Goal: Task Accomplishment & Management: Manage account settings

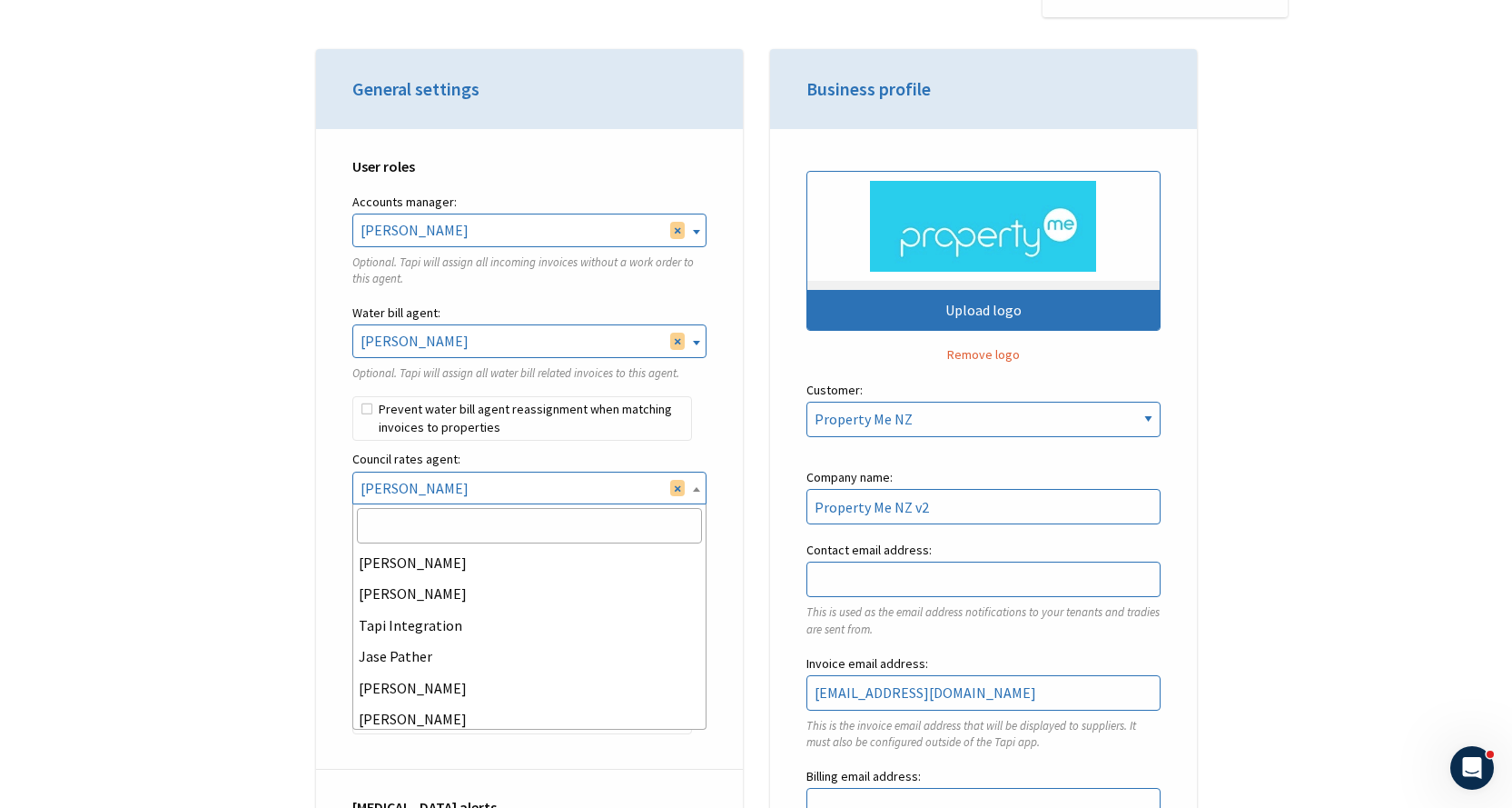
scroll to position [126, 0]
drag, startPoint x: 483, startPoint y: 487, endPoint x: 365, endPoint y: 472, distance: 118.9
click at [365, 472] on span "× Rebekah Osborne" at bounding box center [529, 487] width 352 height 31
click at [417, 331] on span "× Anna Pengelly" at bounding box center [529, 341] width 352 height 31
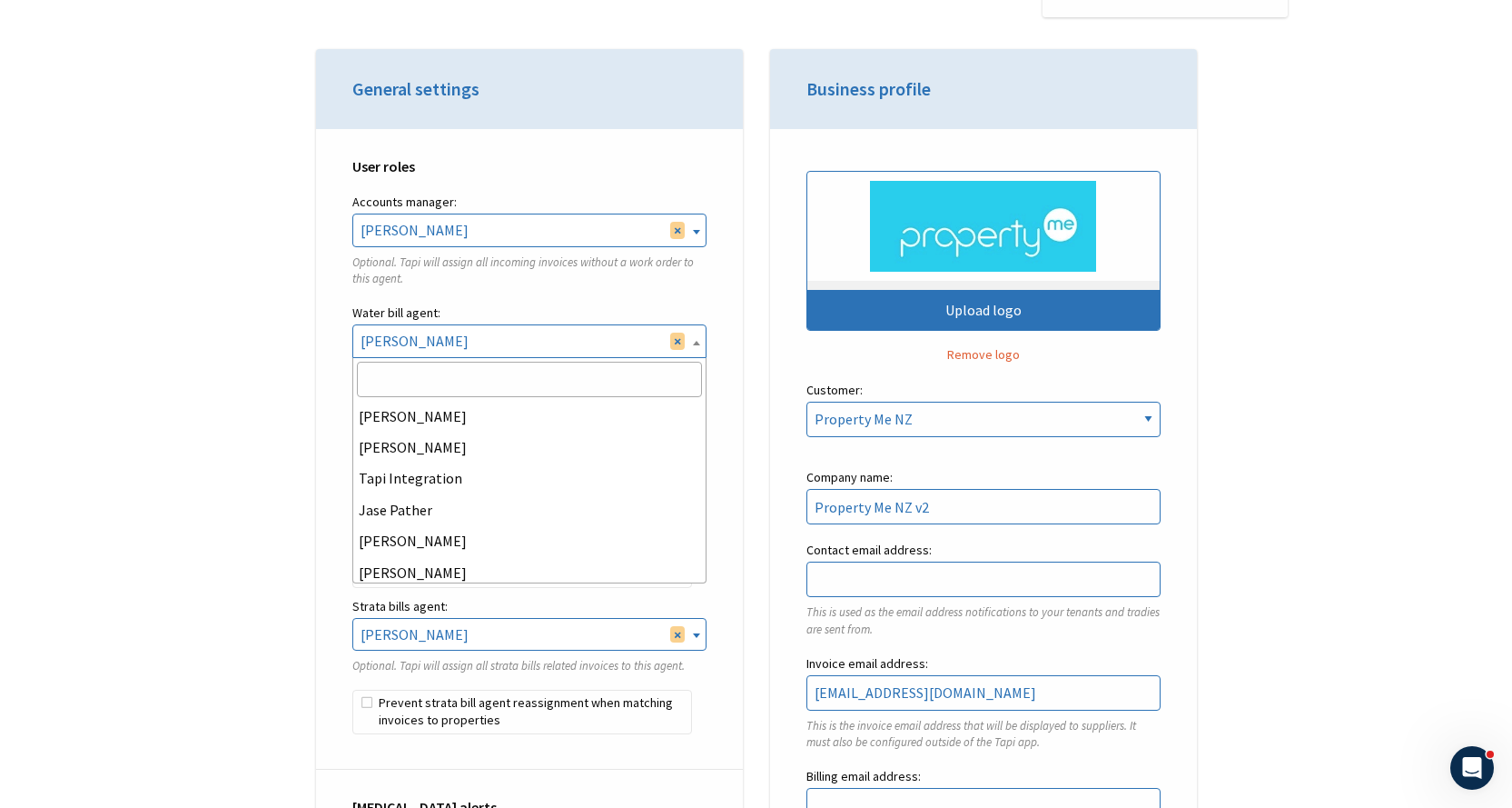
scroll to position [187, 0]
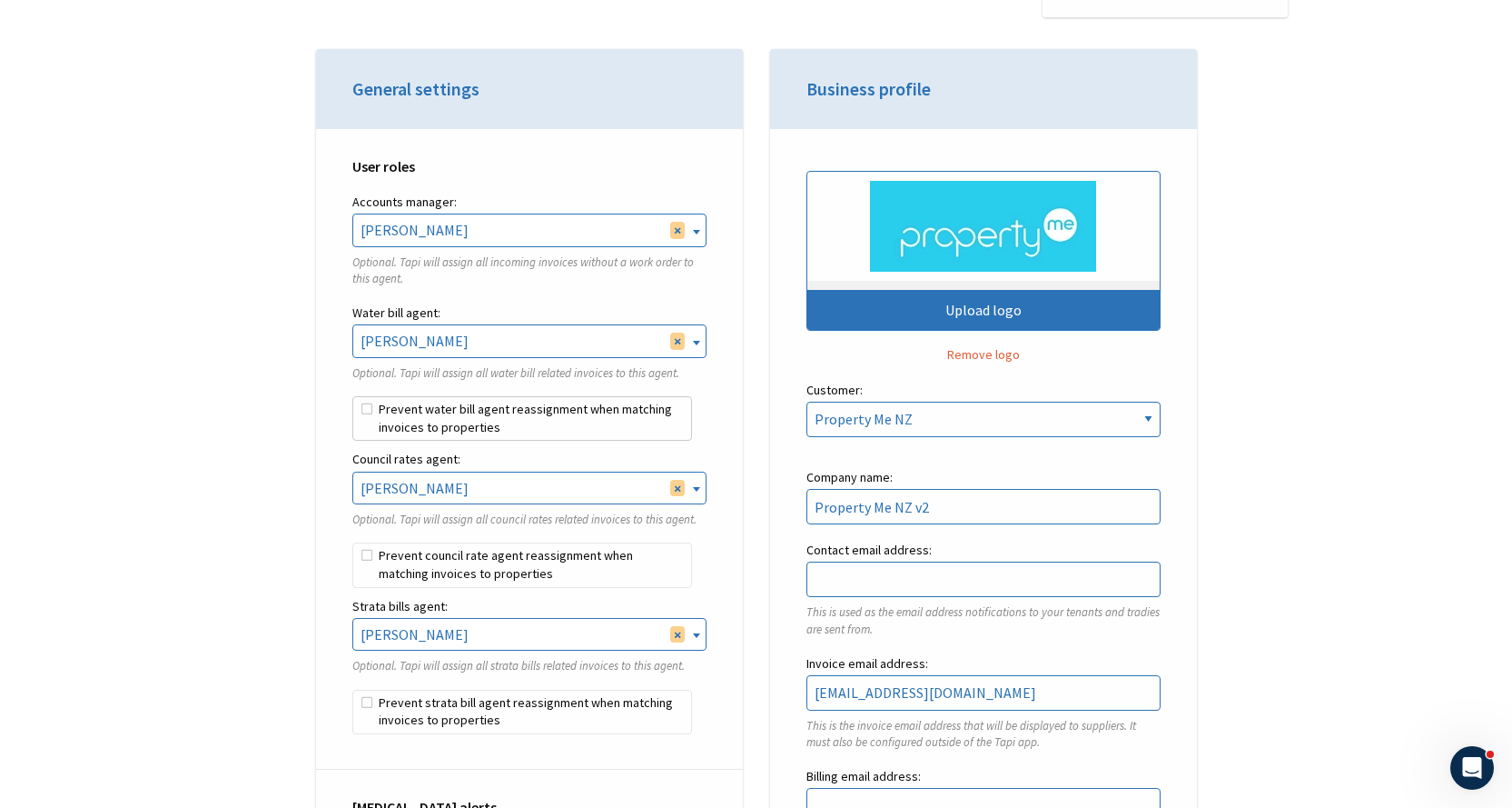
click at [368, 416] on label "Prevent water bill agent reassignment when matching invoices to properties" at bounding box center [522, 418] width 340 height 45
click at [353, 397] on input "Prevent water bill agent reassignment when matching invoices to properties" at bounding box center [352, 396] width 1 height 1
checkbox input "true"
click at [363, 556] on label "Prevent council rate agent reassignment when matching invoices to properties" at bounding box center [522, 564] width 340 height 45
click at [353, 543] on input "Prevent council rate agent reassignment when matching invoices to properties" at bounding box center [352, 542] width 1 height 1
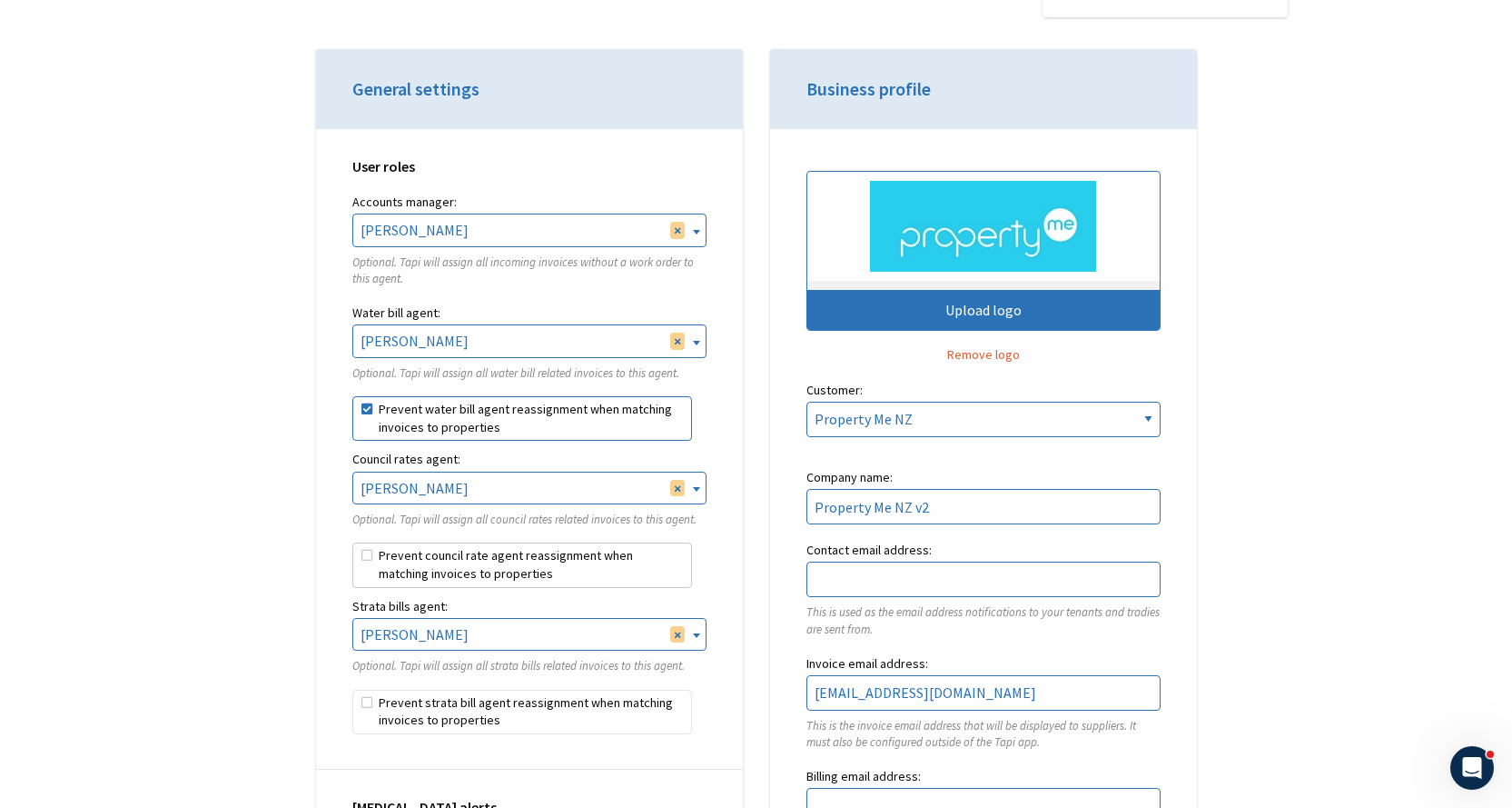
checkbox input "true"
click at [371, 697] on label "Prevent strata bill agent reassignment when matching invoices to properties" at bounding box center [522, 712] width 340 height 45
click at [353, 691] on input "Prevent strata bill agent reassignment when matching invoices to properties" at bounding box center [352, 690] width 1 height 1
checkbox input "true"
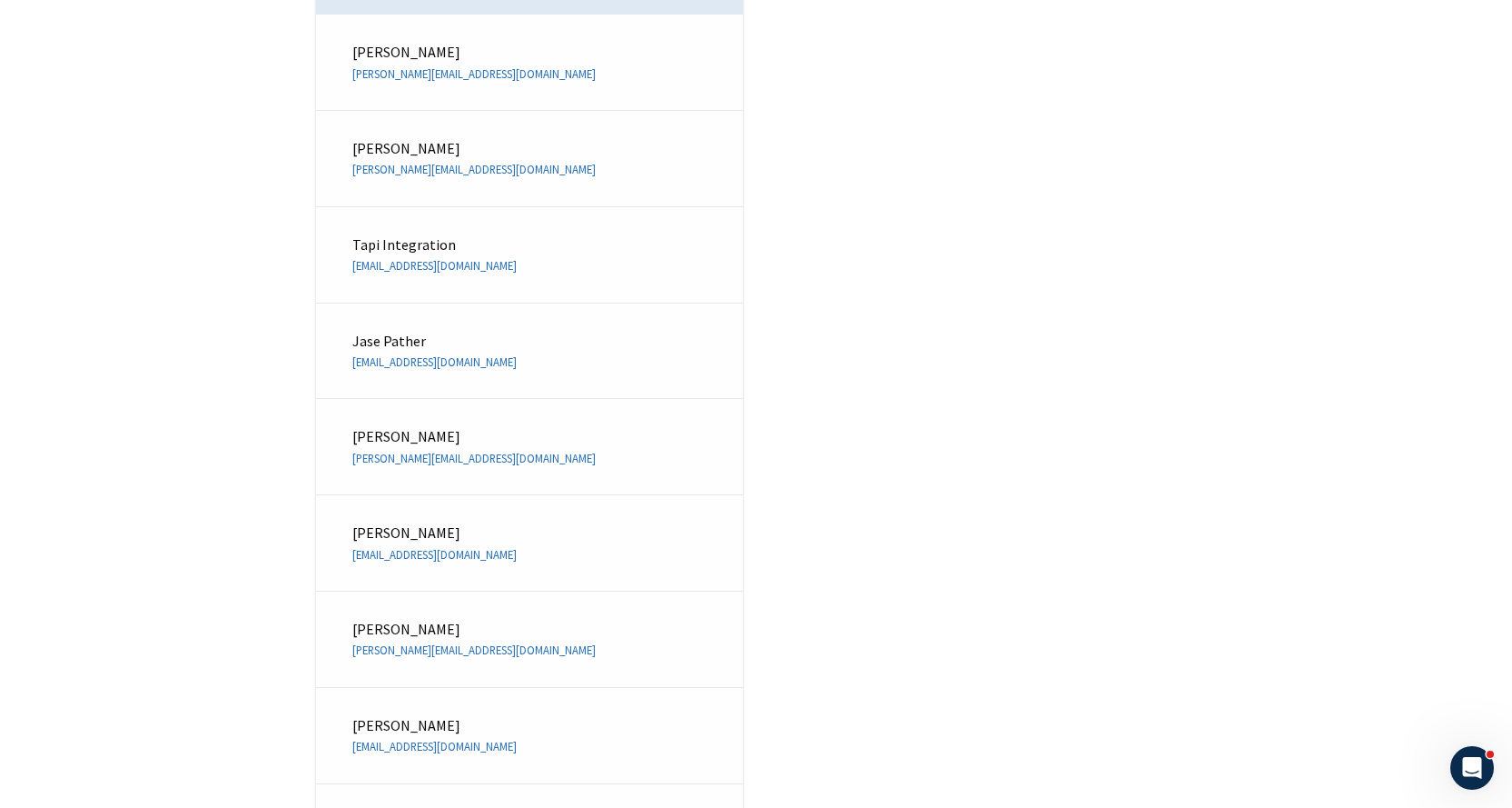
scroll to position [7345, 0]
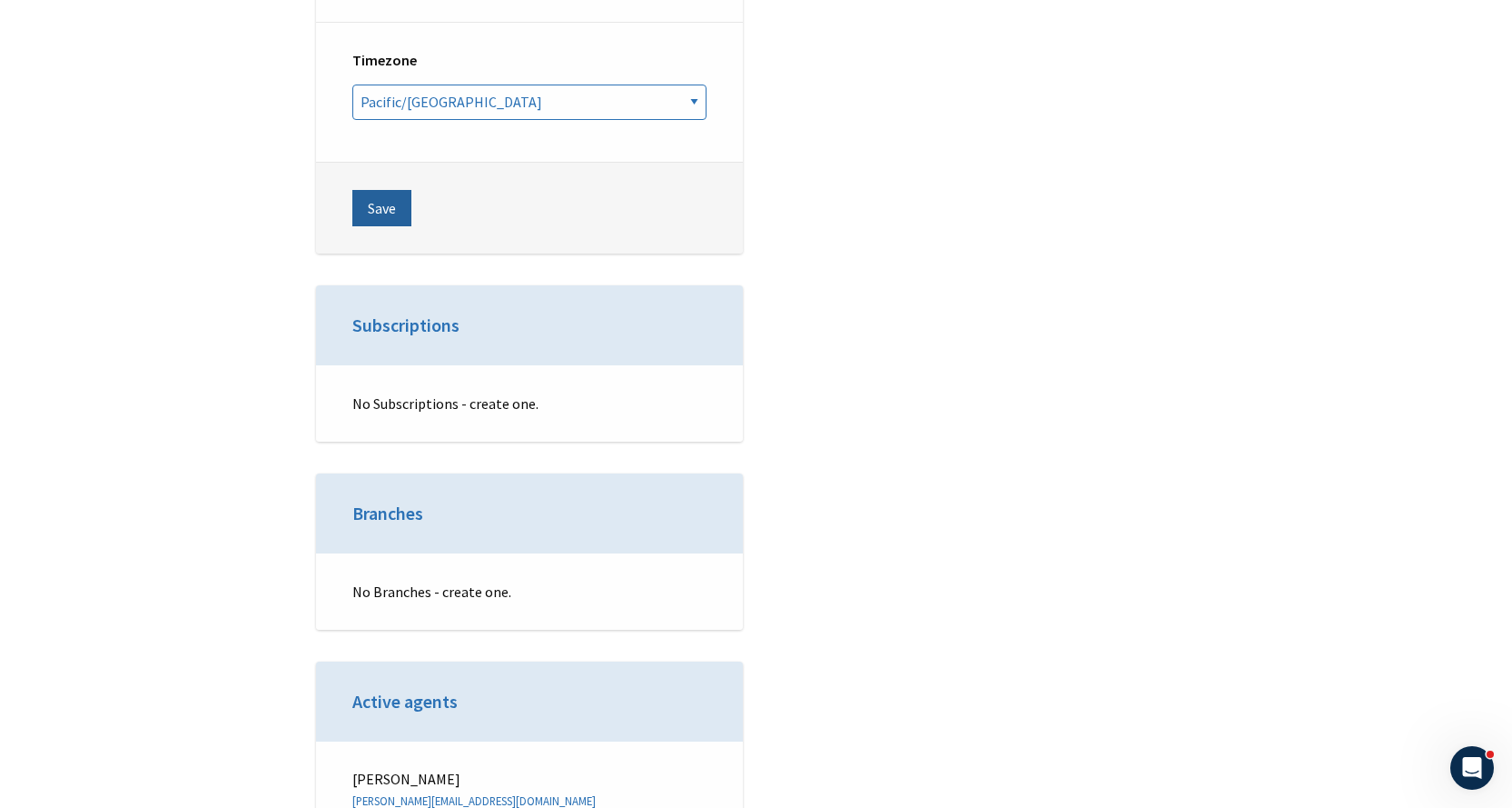
click at [374, 190] on button "Save" at bounding box center [382, 208] width 59 height 36
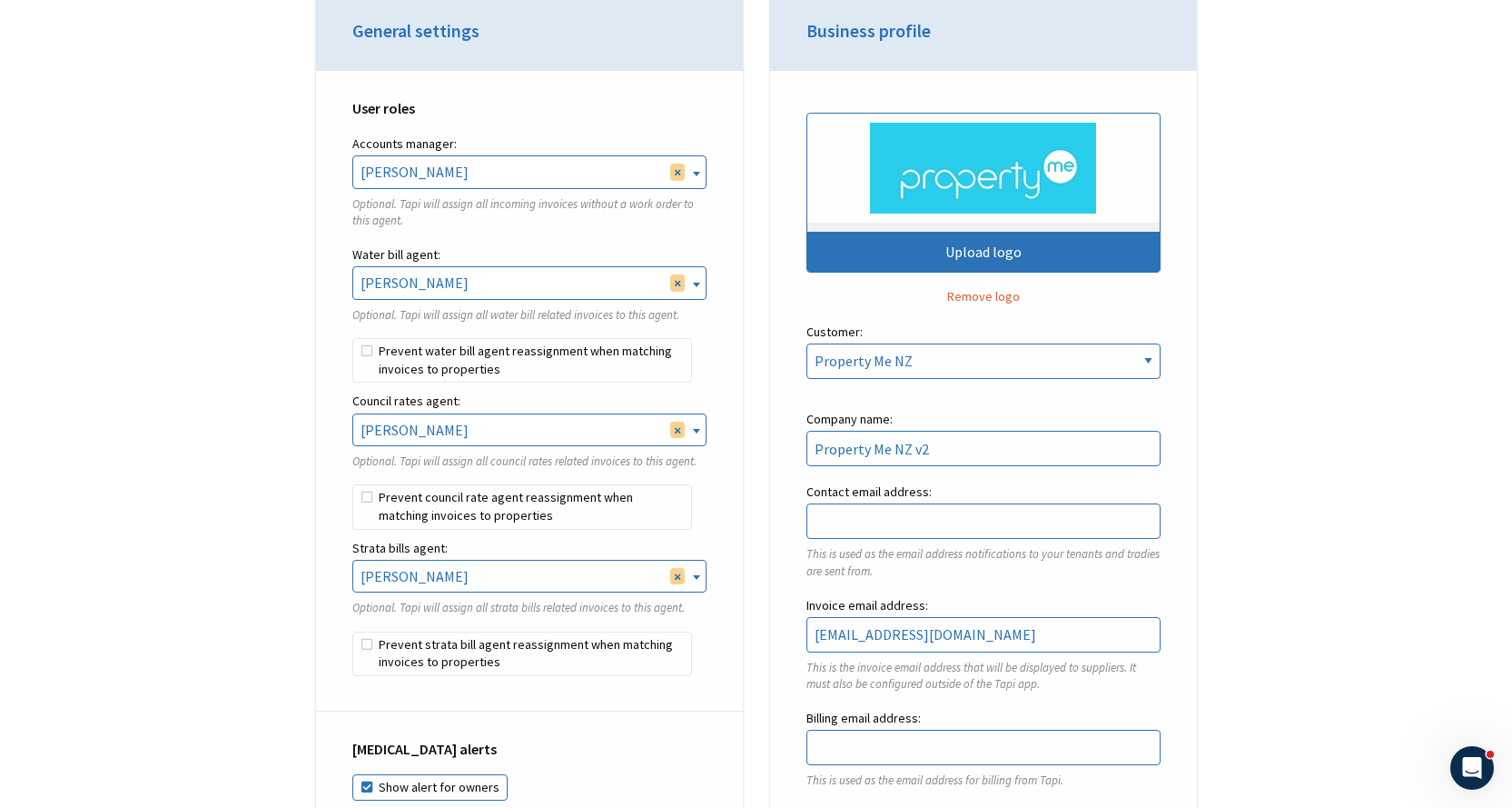
scroll to position [636, 0]
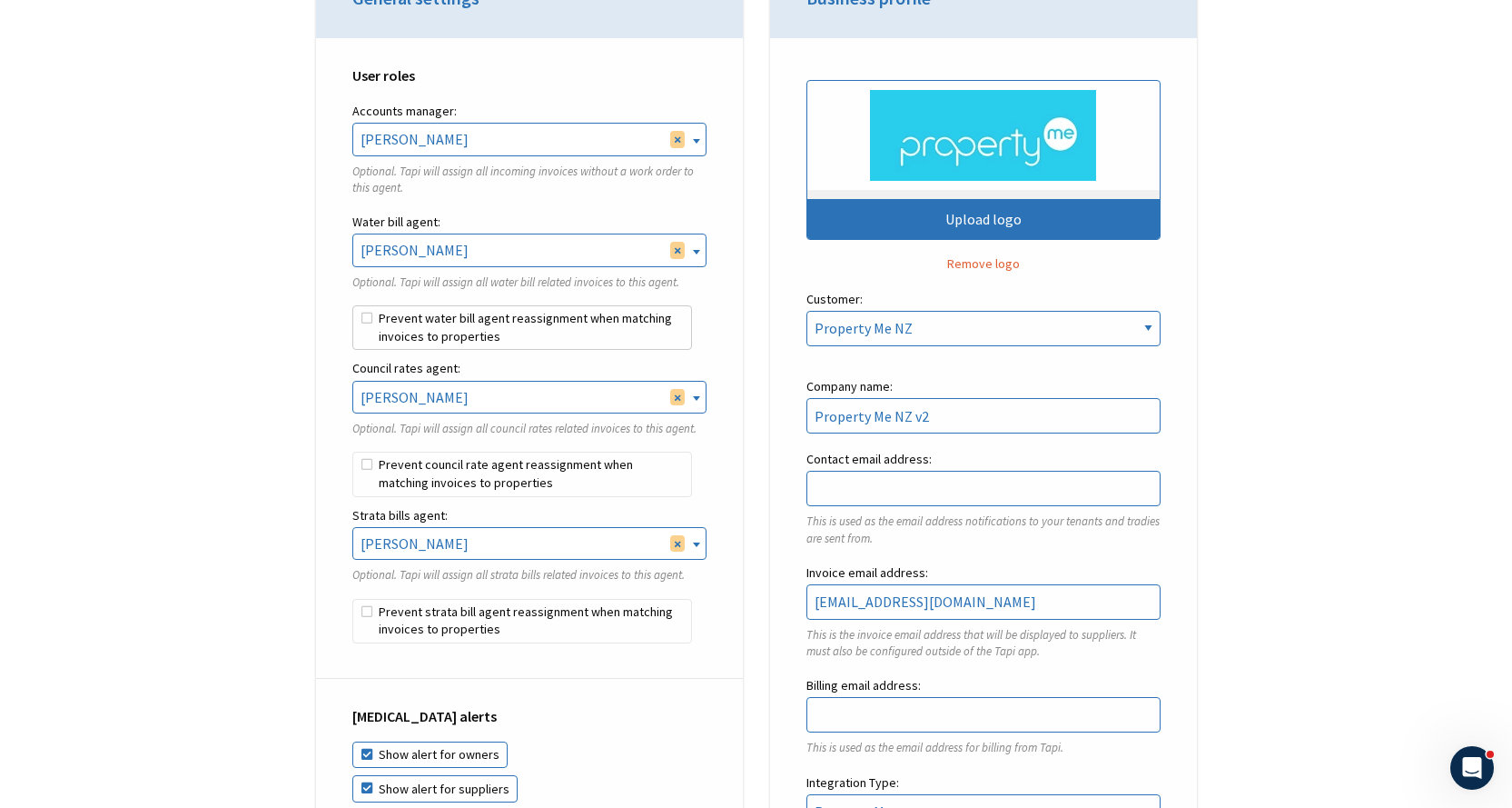
click at [361, 320] on label "Prevent water bill agent reassignment when matching invoices to properties" at bounding box center [522, 327] width 340 height 45
click at [353, 306] on input "Prevent water bill agent reassignment when matching invoices to properties" at bounding box center [352, 305] width 1 height 1
checkbox input "true"
click at [371, 466] on label "Prevent council rate agent reassignment when matching invoices to properties" at bounding box center [522, 474] width 340 height 45
click at [353, 452] on input "Prevent council rate agent reassignment when matching invoices to properties" at bounding box center [352, 452] width 1 height 1
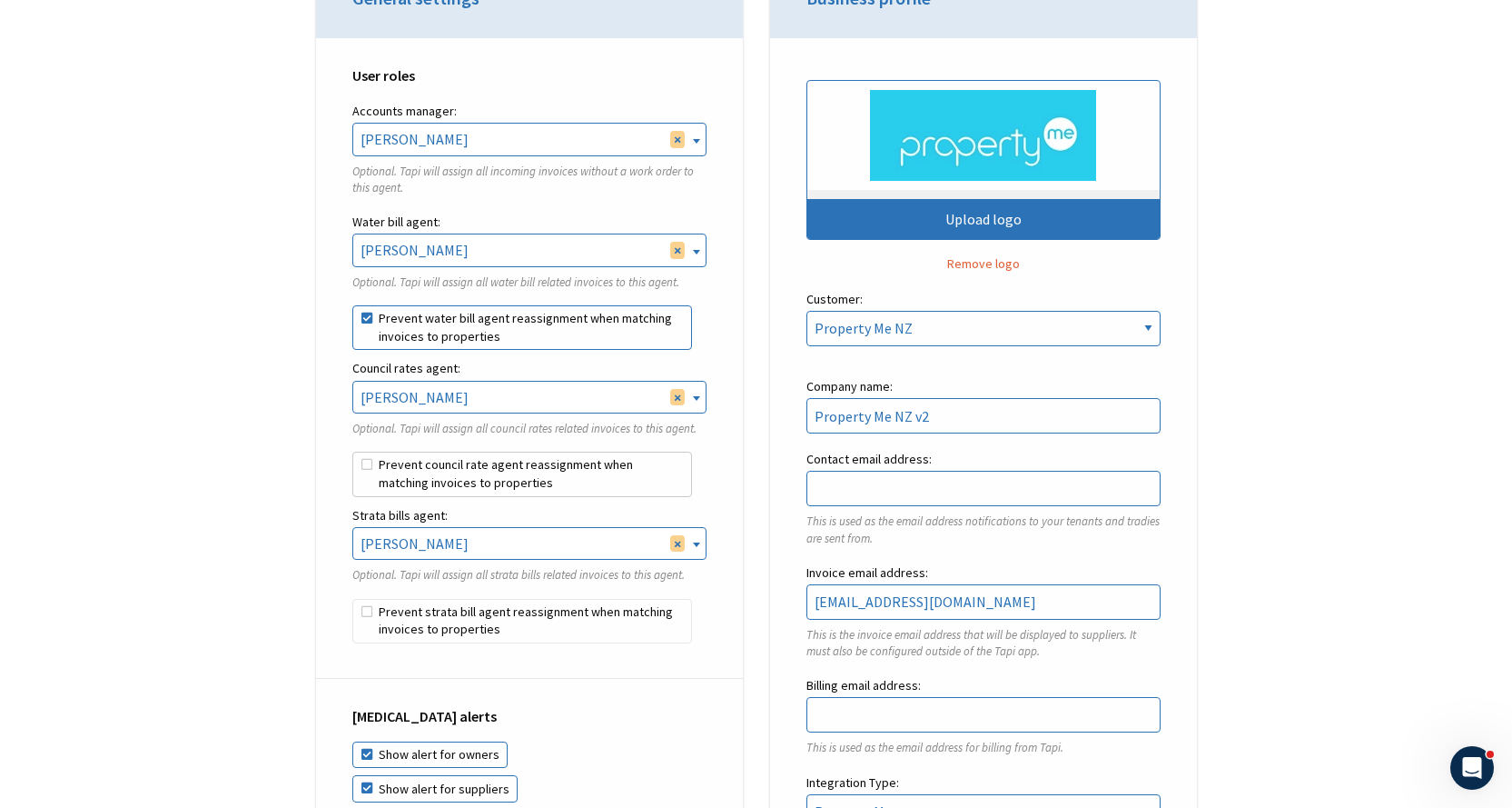
checkbox input "true"
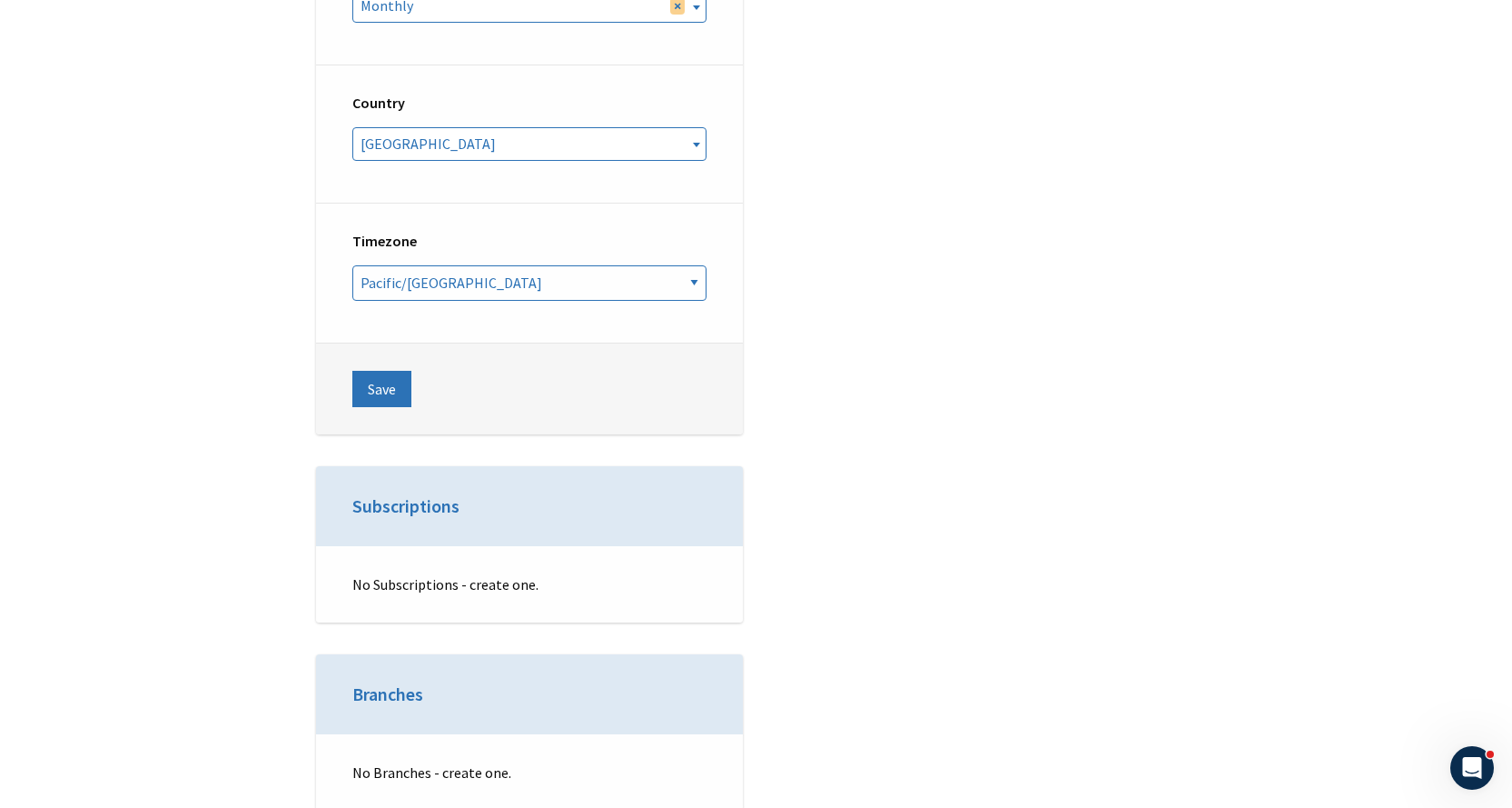
scroll to position [7177, 0]
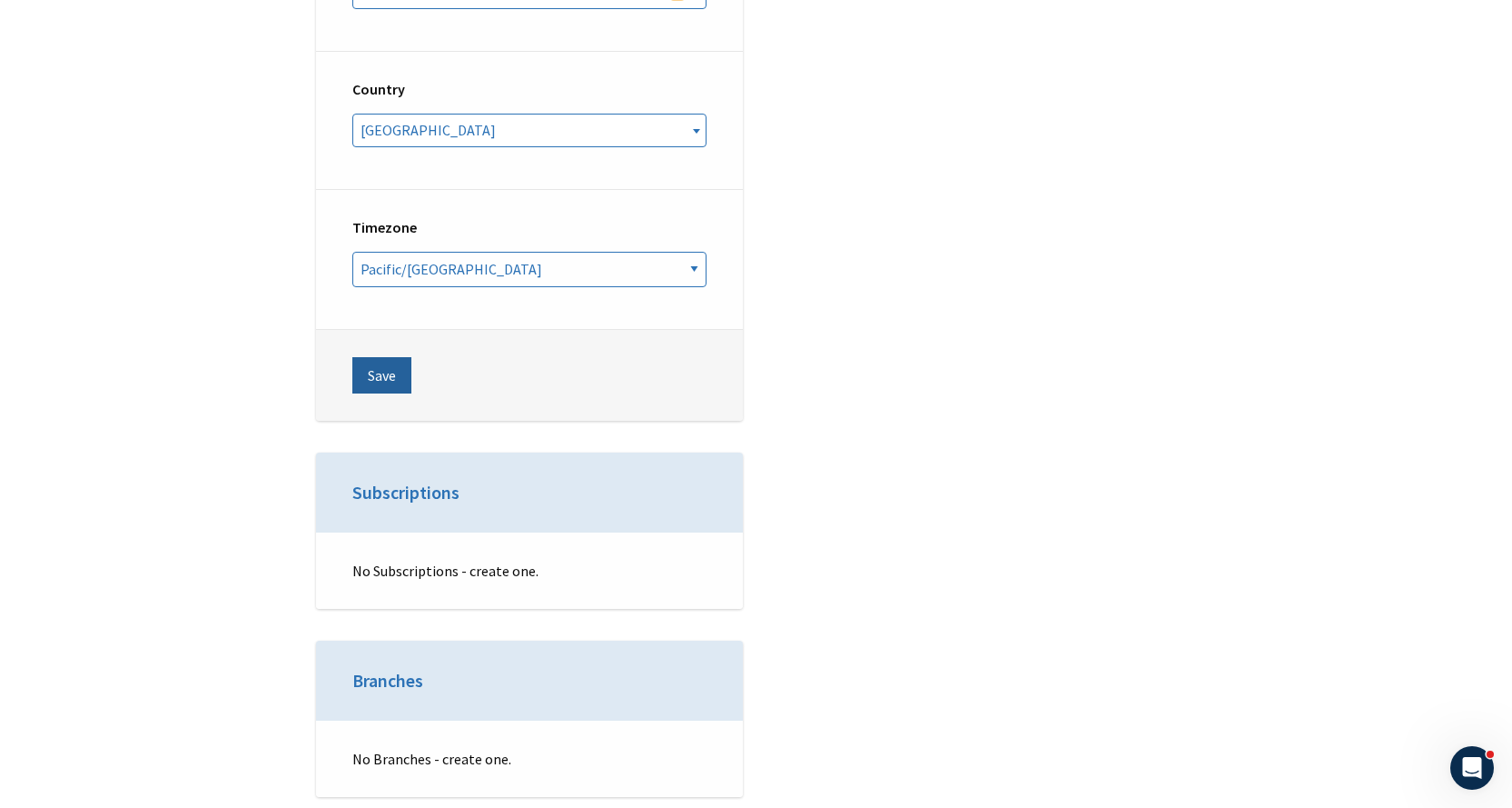
click at [374, 357] on button "Save" at bounding box center [382, 375] width 59 height 36
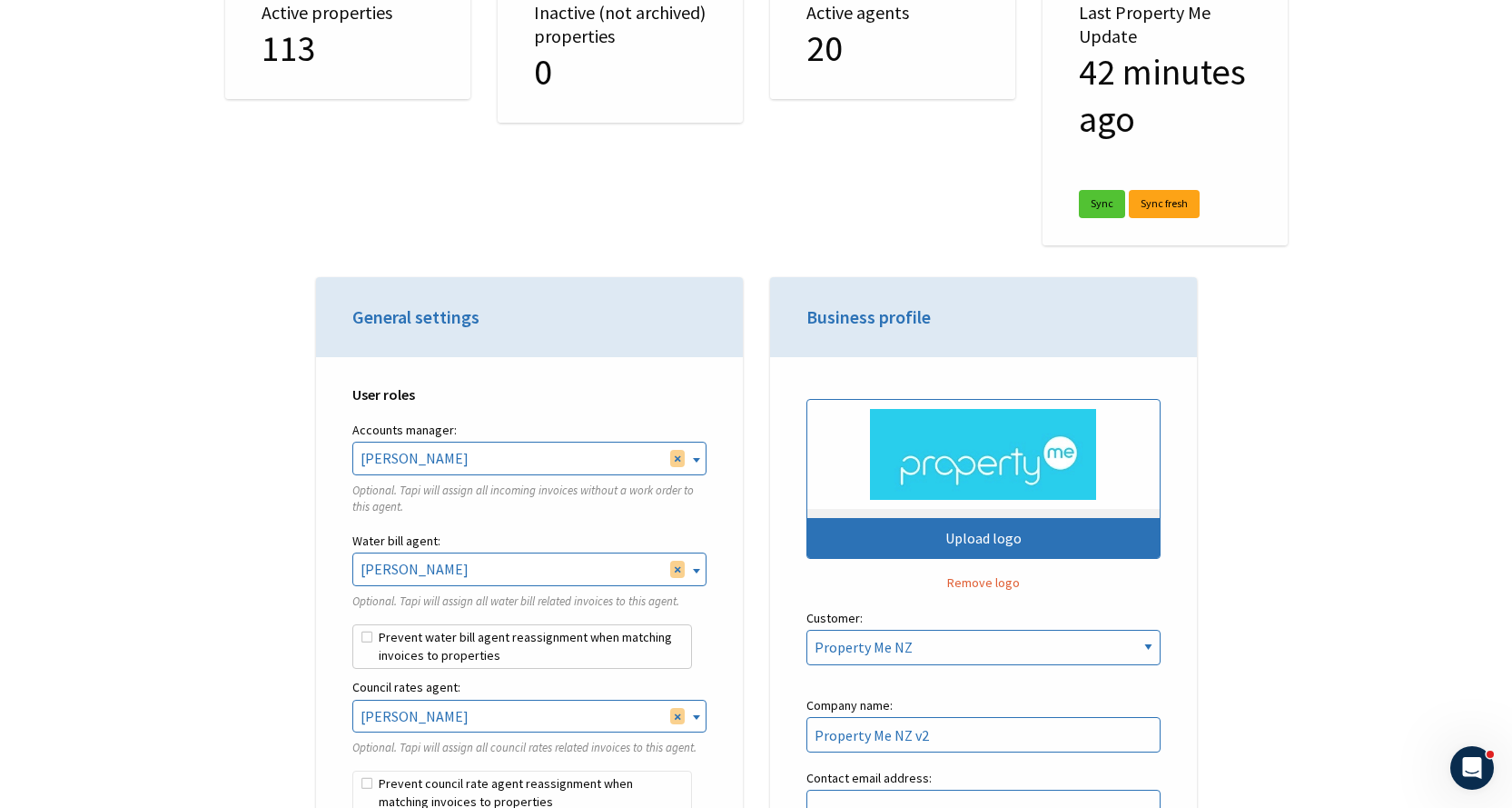
scroll to position [545, 0]
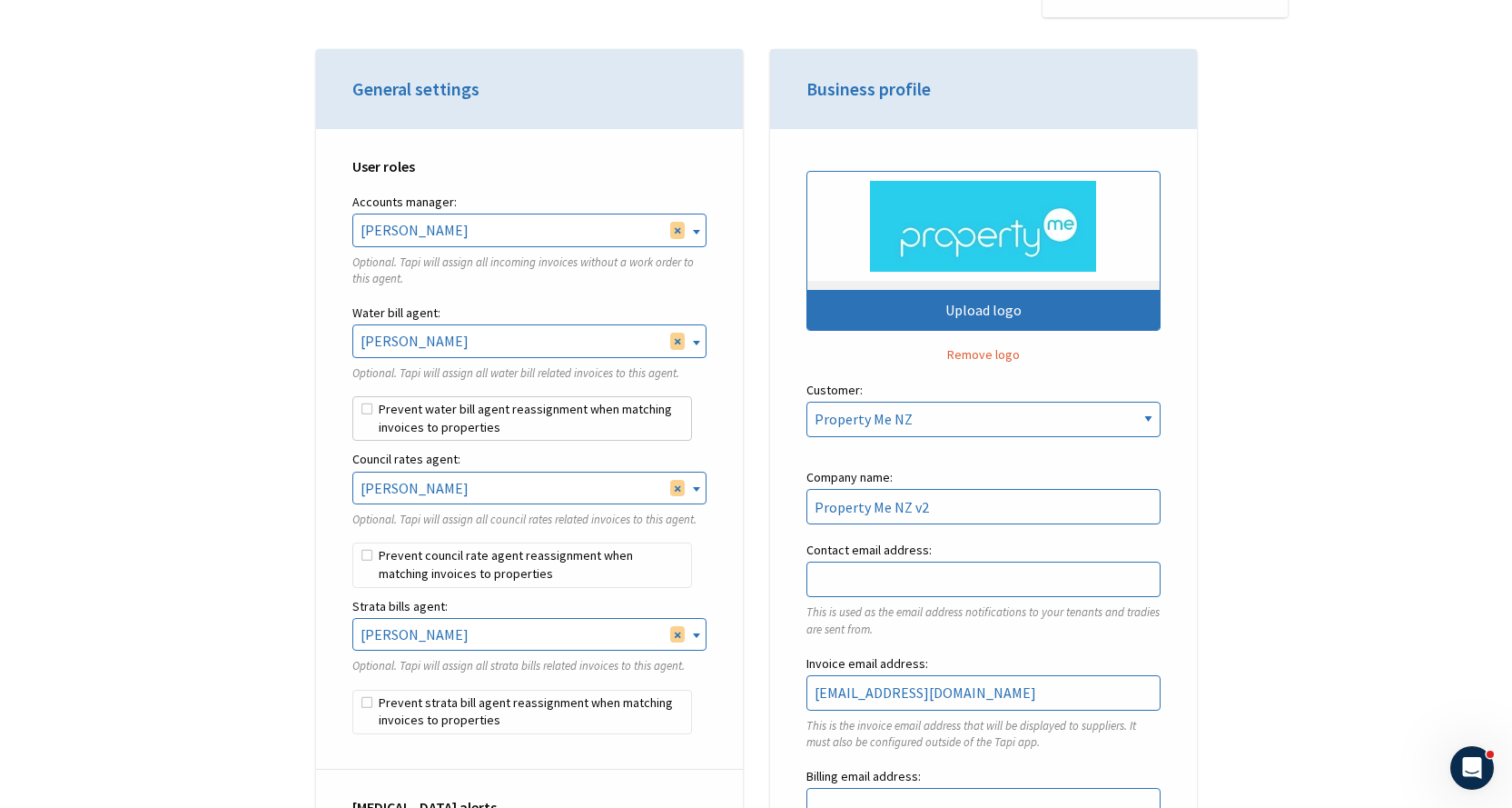
click at [372, 407] on label "Prevent water bill agent reassignment when matching invoices to properties" at bounding box center [522, 418] width 340 height 45
click at [353, 397] on input "Prevent water bill agent reassignment when matching invoices to properties" at bounding box center [352, 396] width 1 height 1
checkbox input "true"
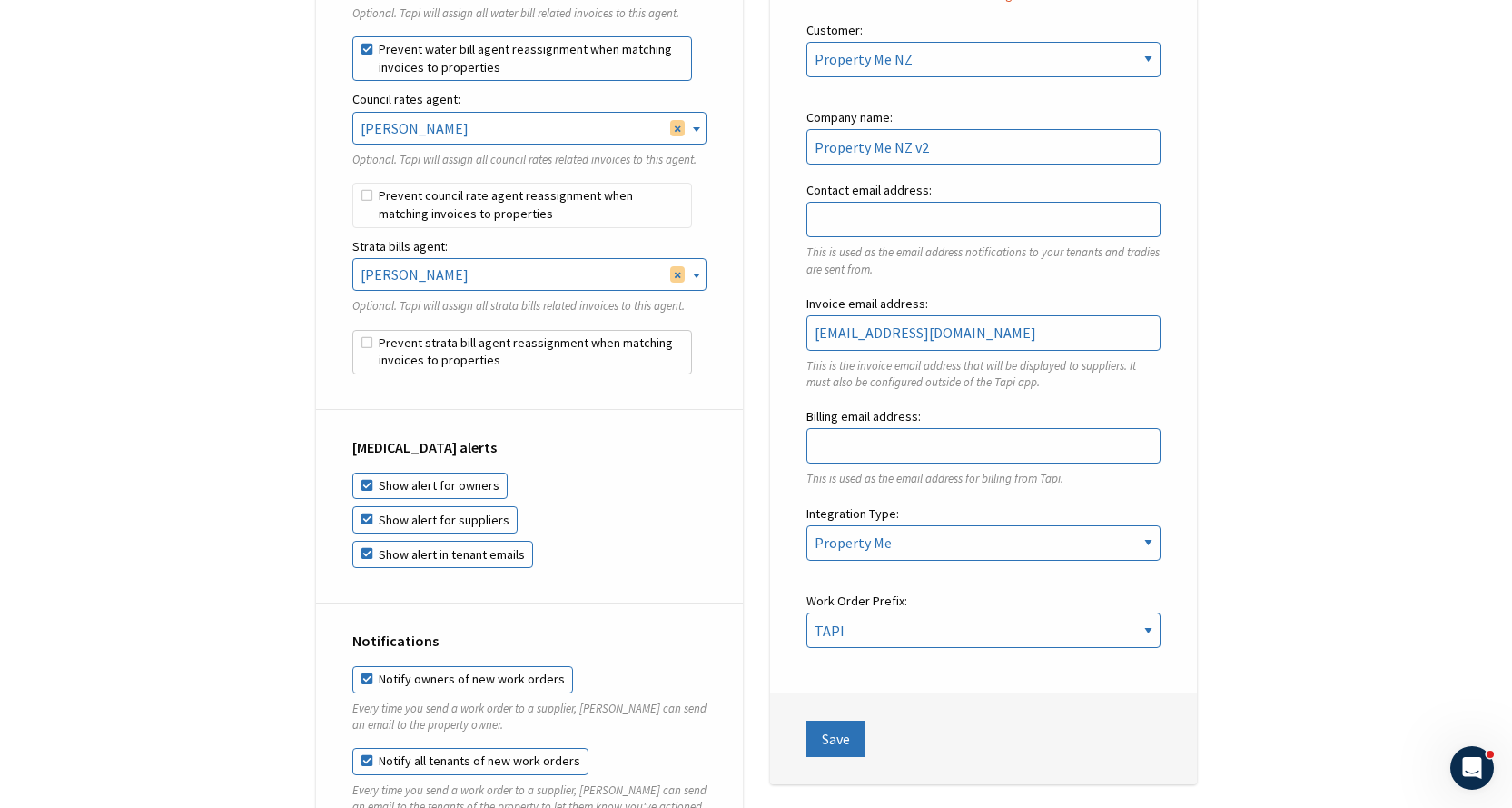
scroll to position [909, 0]
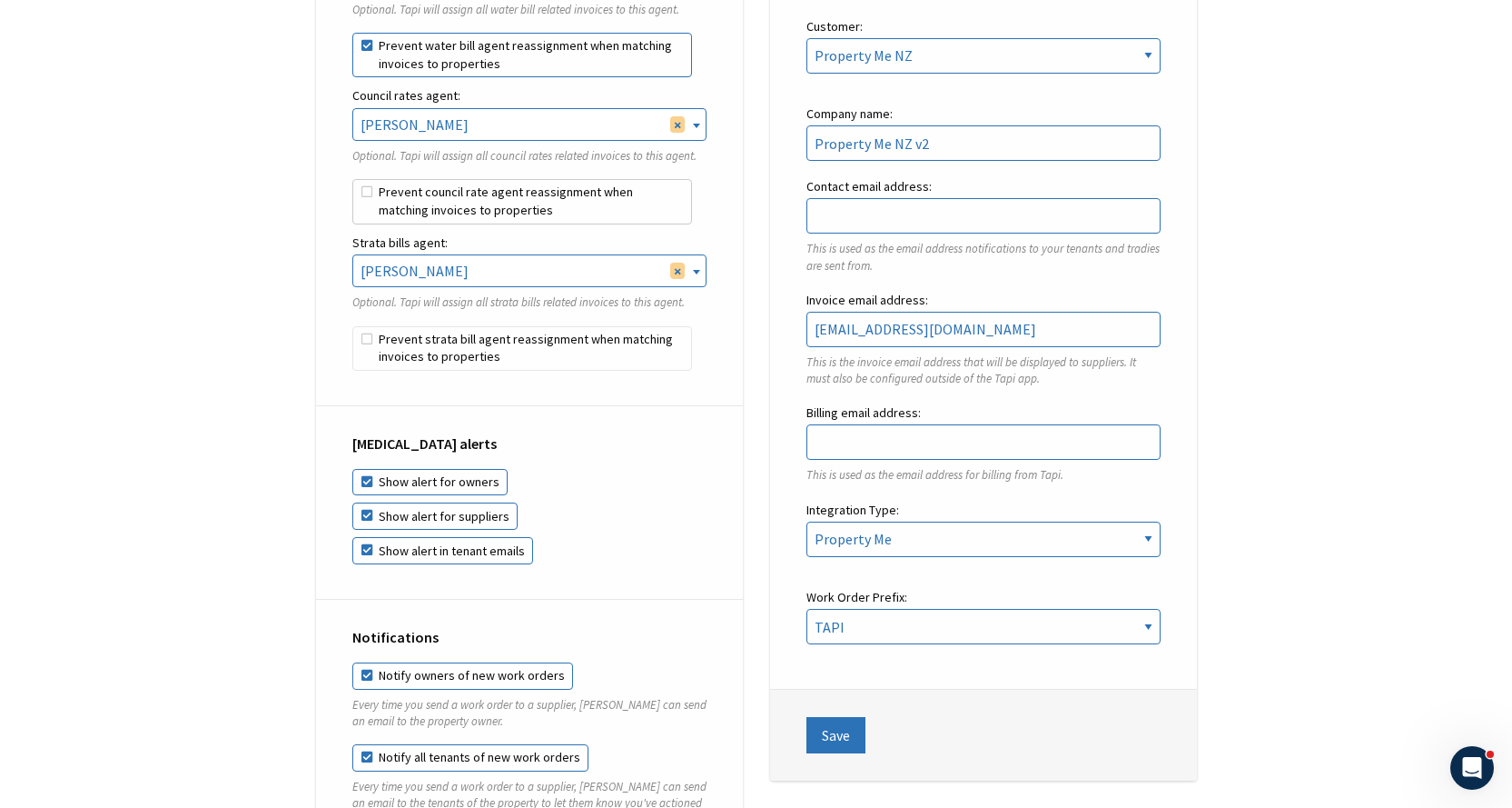
click at [374, 192] on label "Prevent council rate agent reassignment when matching invoices to properties" at bounding box center [522, 202] width 340 height 45
click at [353, 179] on input "Prevent council rate agent reassignment when matching invoices to properties" at bounding box center [352, 179] width 1 height 1
checkbox input "true"
click at [368, 337] on label "Prevent strata bill agent reassignment when matching invoices to properties" at bounding box center [522, 348] width 340 height 45
click at [353, 327] on input "Prevent strata bill agent reassignment when matching invoices to properties" at bounding box center [352, 326] width 1 height 1
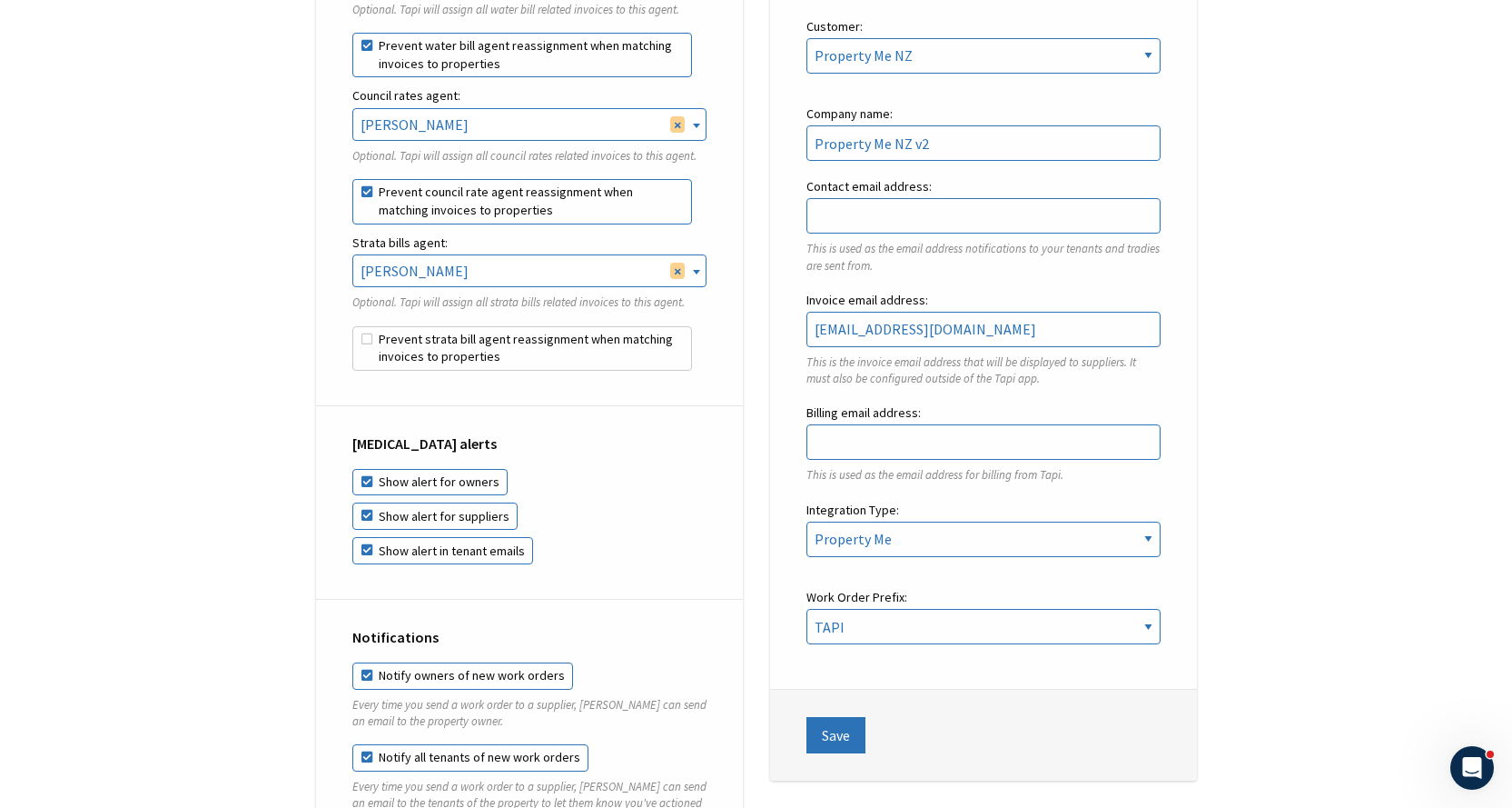
checkbox input "true"
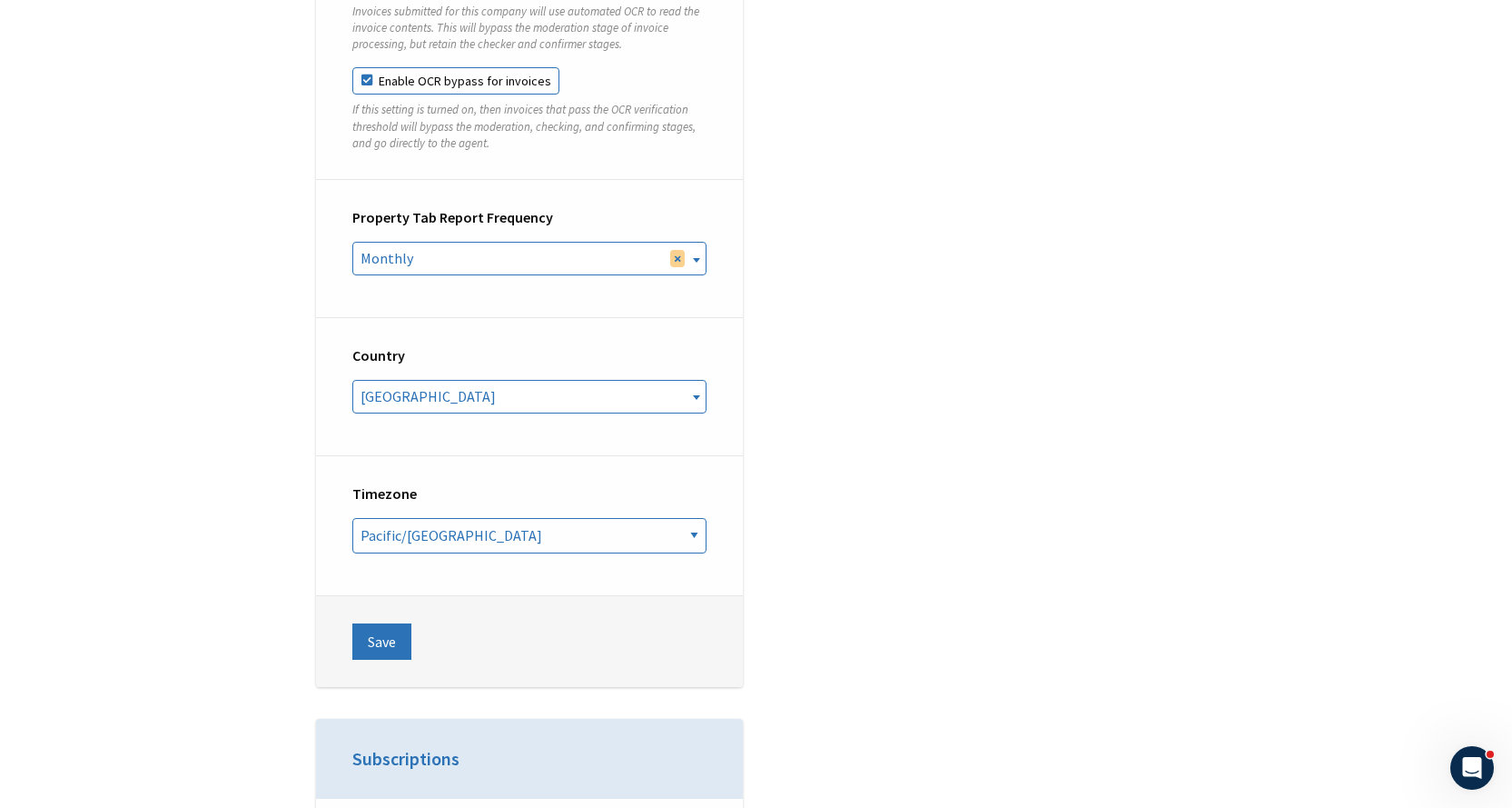
scroll to position [7177, 0]
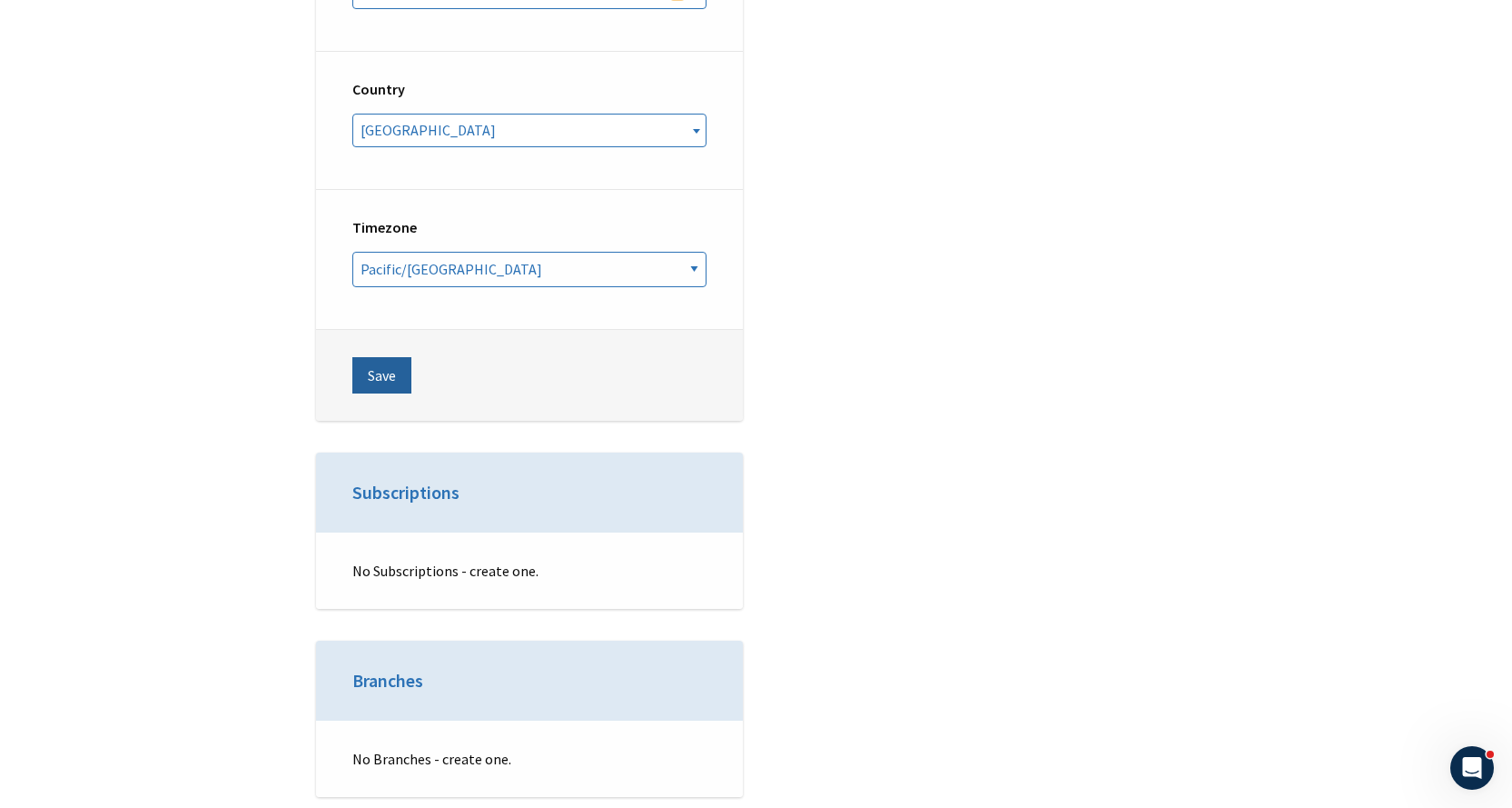
click at [357, 357] on button "Save" at bounding box center [382, 375] width 59 height 36
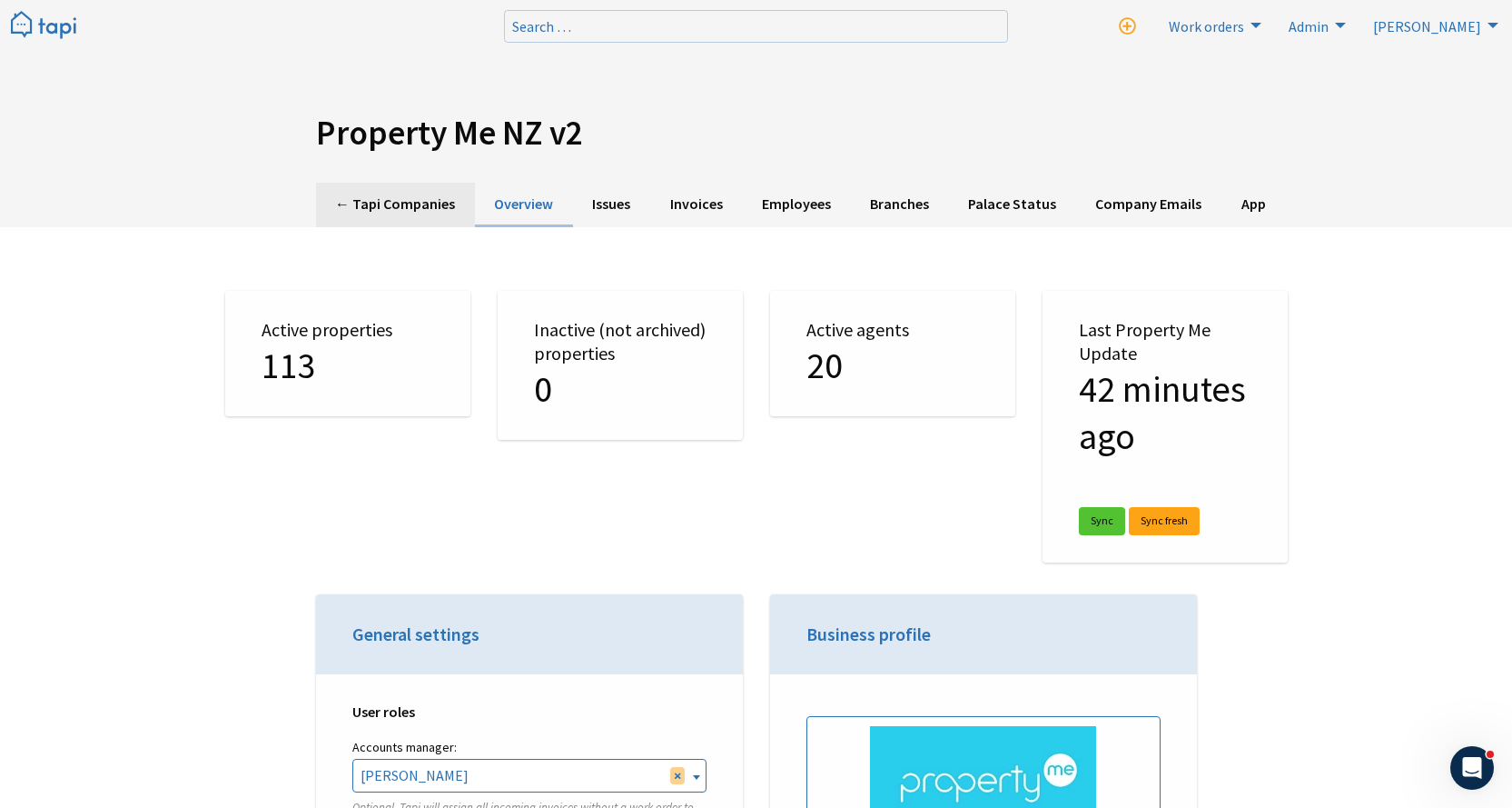
click at [350, 185] on link "← Tapi Companies" at bounding box center [395, 204] width 159 height 44
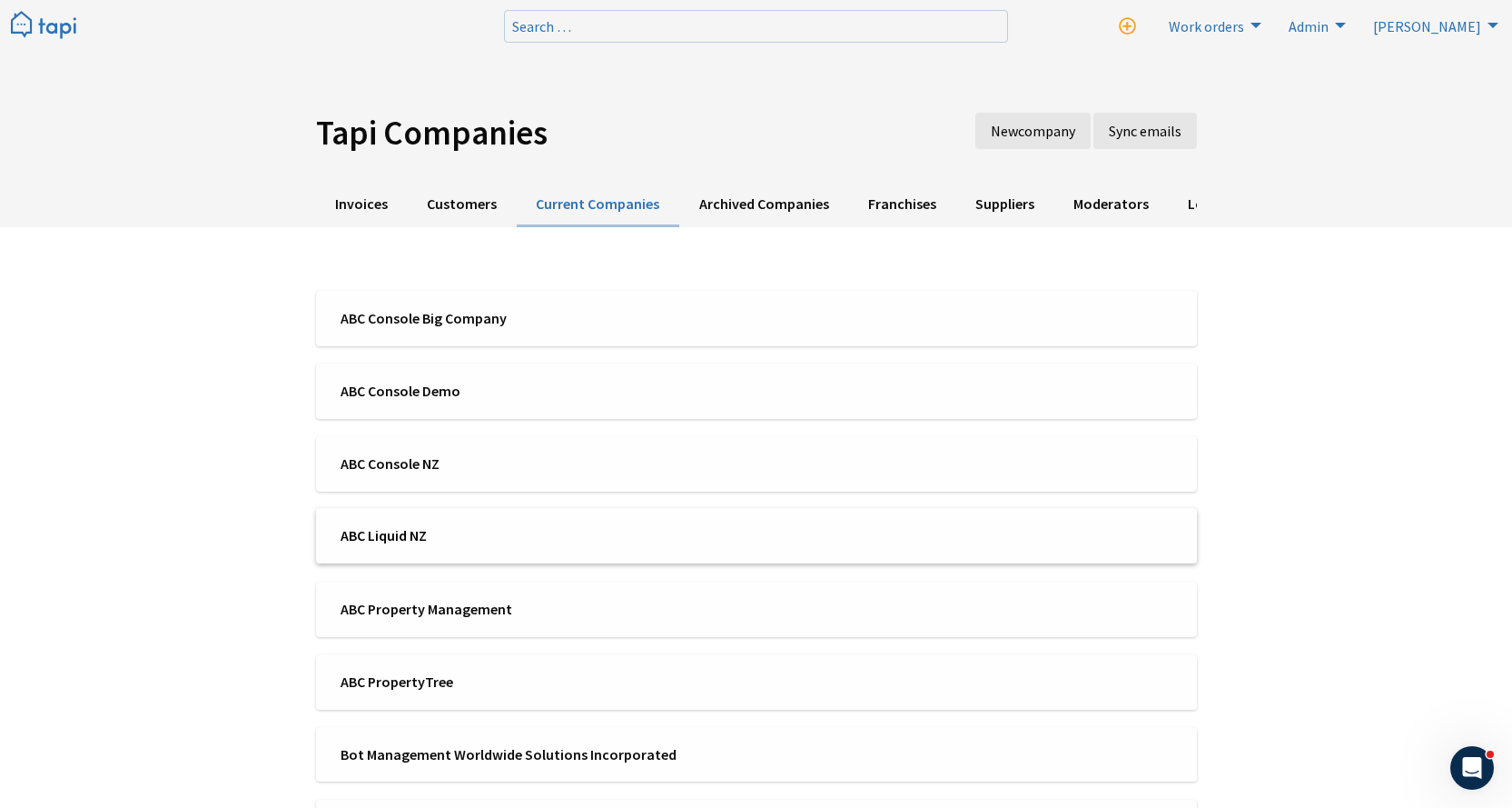
click at [407, 541] on span "ABC Liquid NZ" at bounding box center [542, 535] width 404 height 20
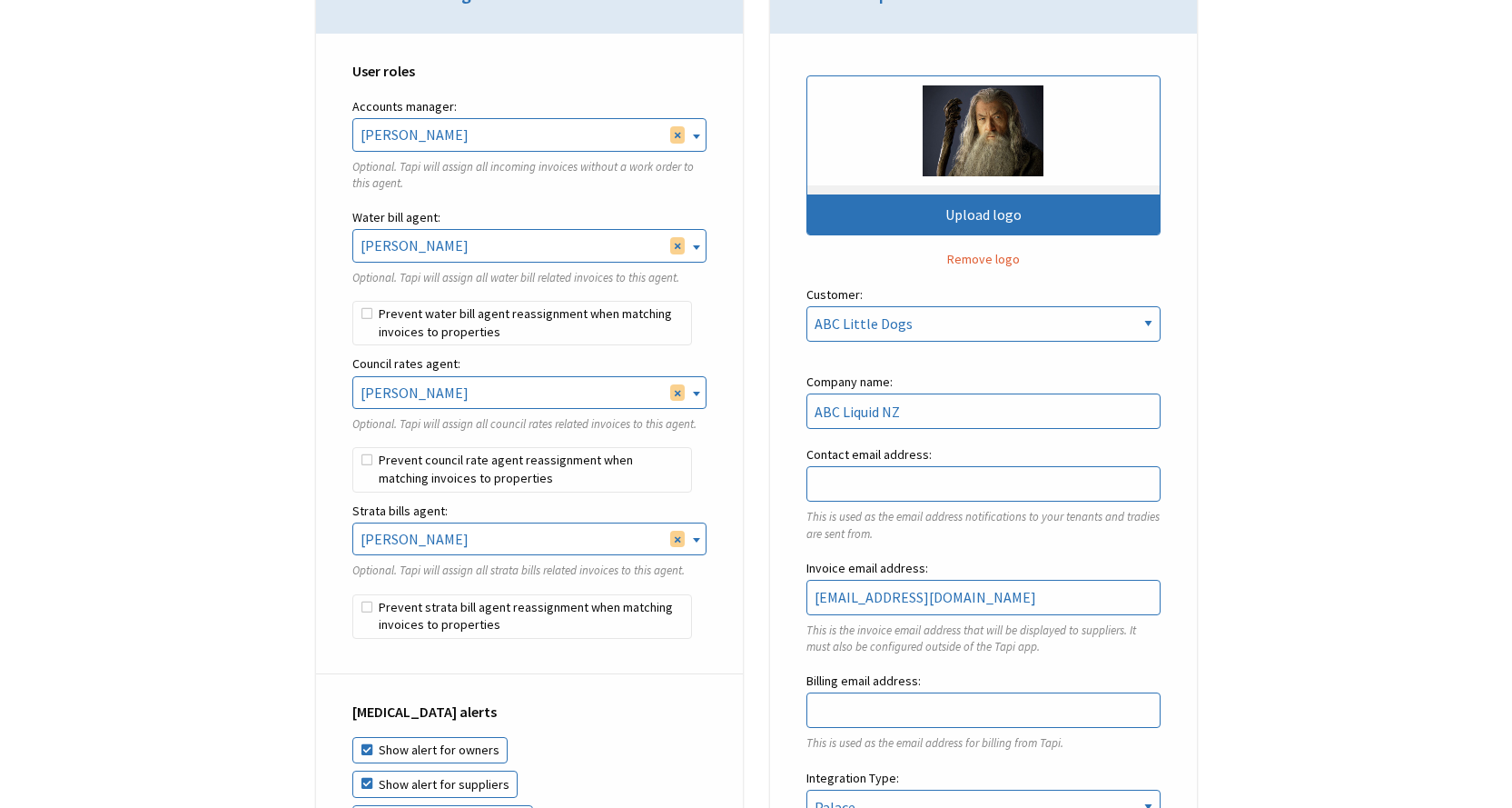
scroll to position [636, 0]
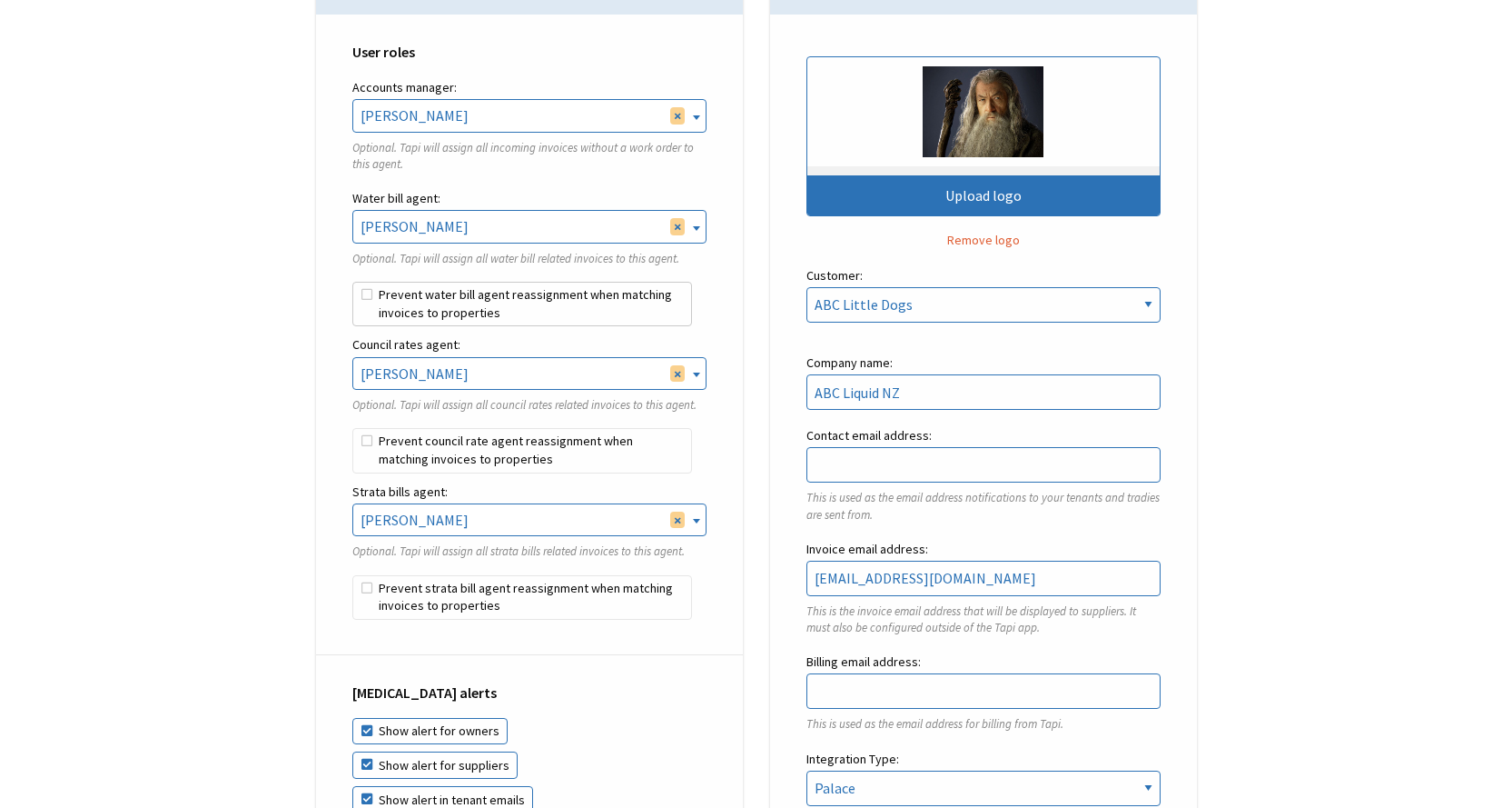
click at [367, 300] on label "Prevent water bill agent reassignment when matching invoices to properties" at bounding box center [522, 303] width 340 height 45
click at [353, 282] on input "Prevent water bill agent reassignment when matching invoices to properties" at bounding box center [352, 281] width 1 height 1
checkbox input "true"
click at [364, 436] on label "Prevent council rate agent reassignment when matching invoices to properties" at bounding box center [522, 450] width 340 height 45
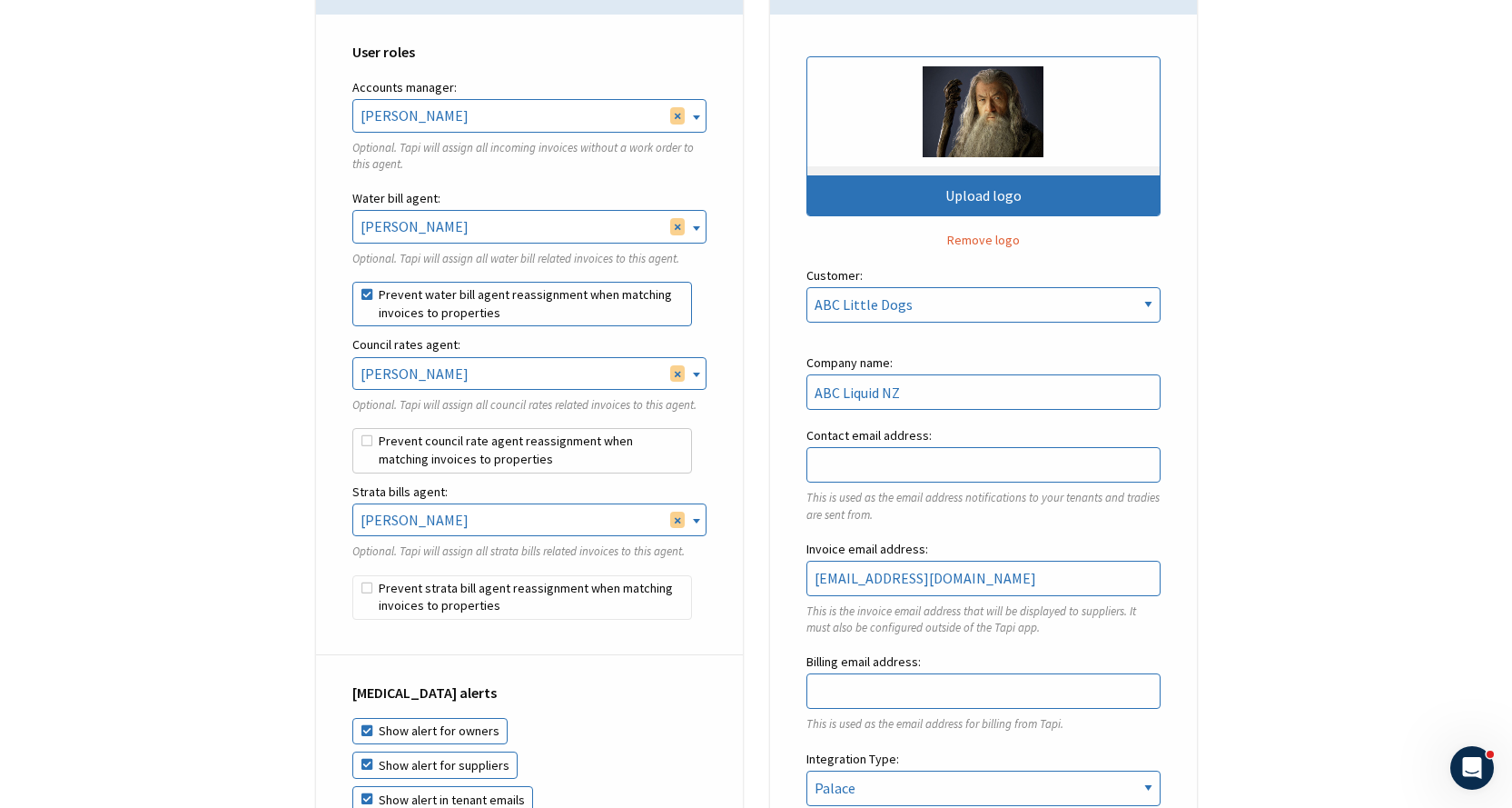
click at [353, 429] on input "Prevent council rate agent reassignment when matching invoices to properties" at bounding box center [352, 428] width 1 height 1
checkbox input "true"
click at [360, 600] on label "Prevent strata bill agent reassignment when matching invoices to properties" at bounding box center [522, 597] width 340 height 45
click at [353, 576] on input "Prevent strata bill agent reassignment when matching invoices to properties" at bounding box center [352, 575] width 1 height 1
checkbox input "true"
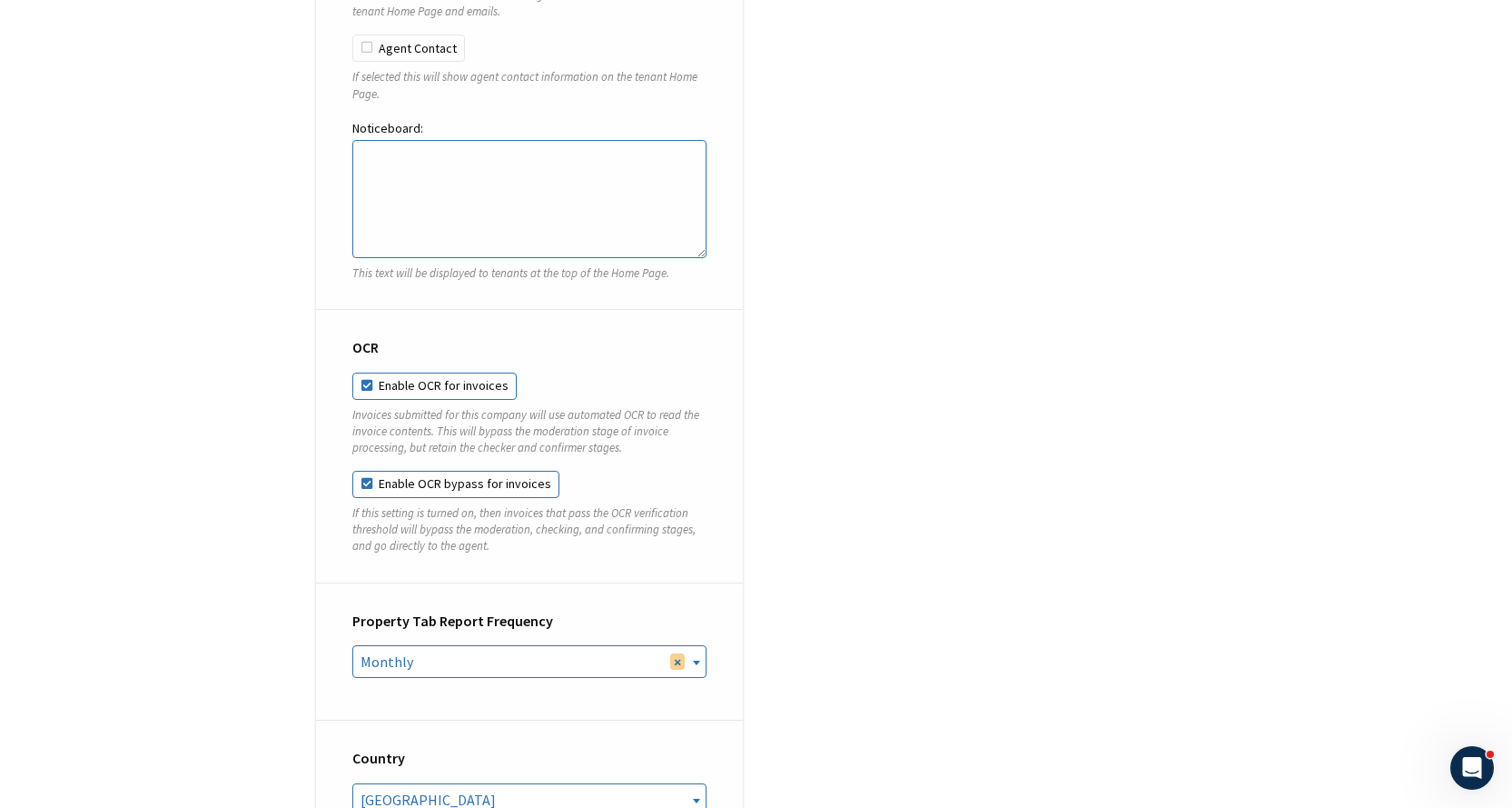
scroll to position [6904, 0]
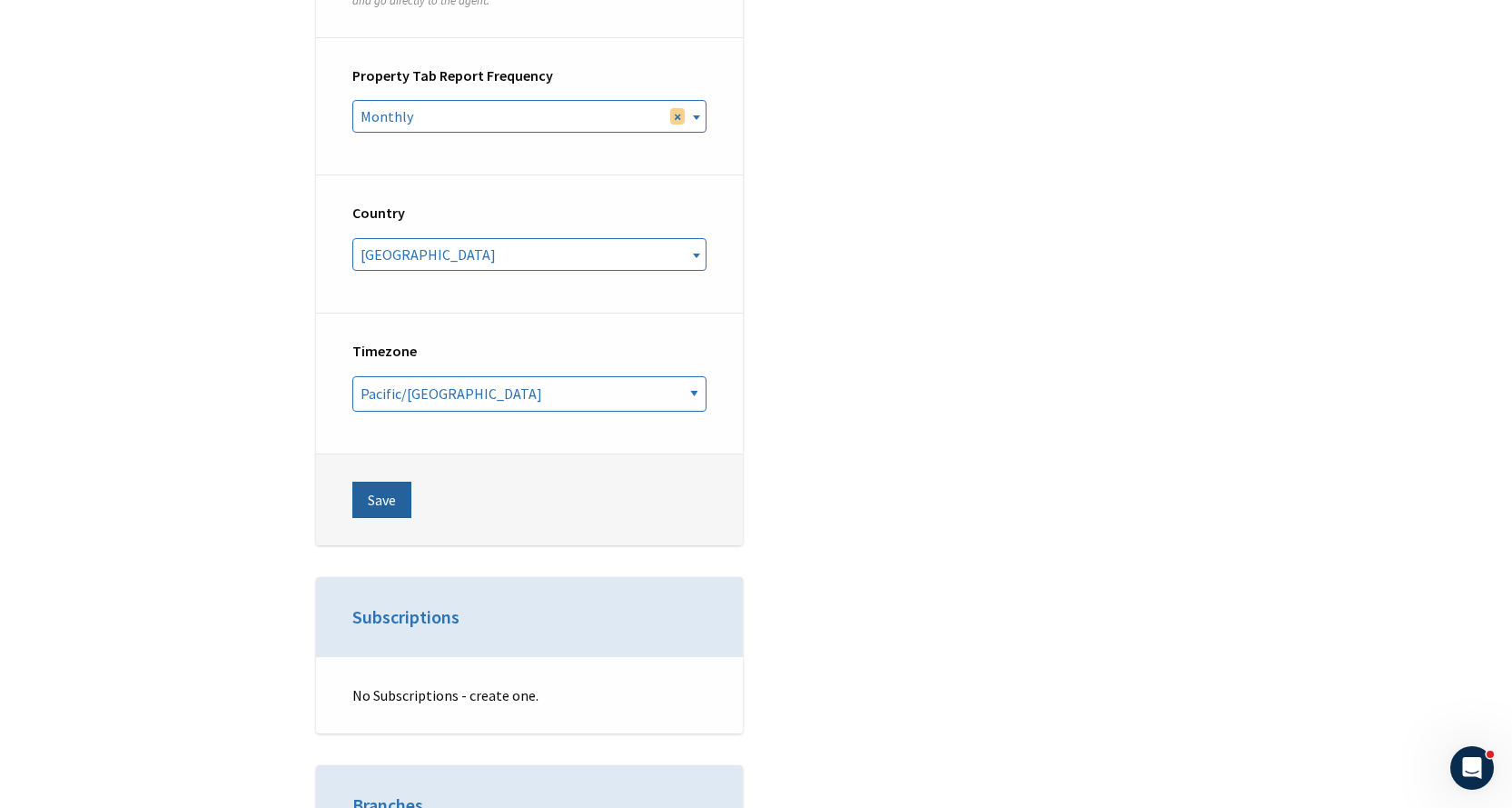
click at [366, 482] on button "Save" at bounding box center [382, 500] width 59 height 36
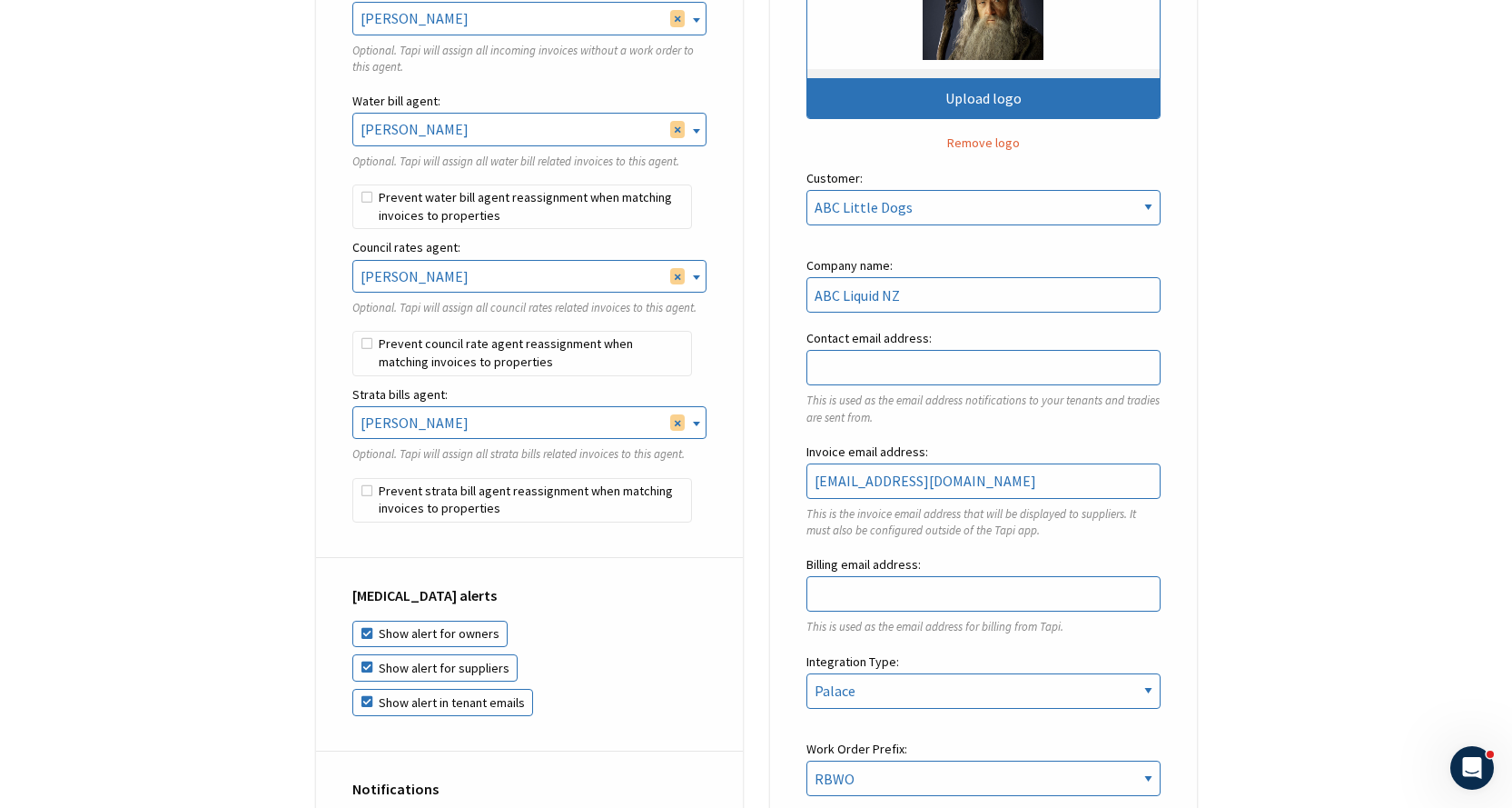
scroll to position [545, 0]
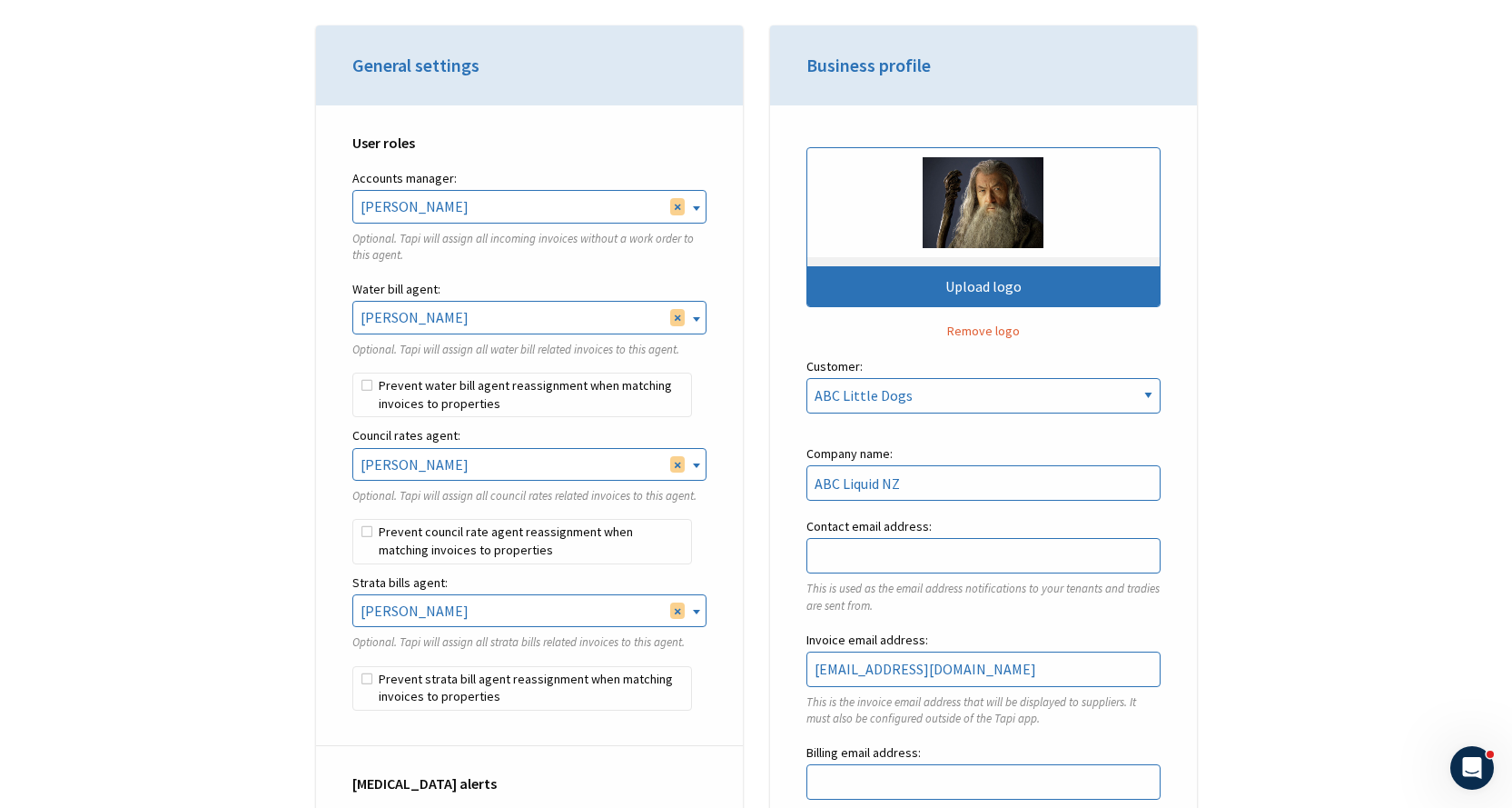
drag, startPoint x: 179, startPoint y: 168, endPoint x: 140, endPoint y: 40, distance: 133.8
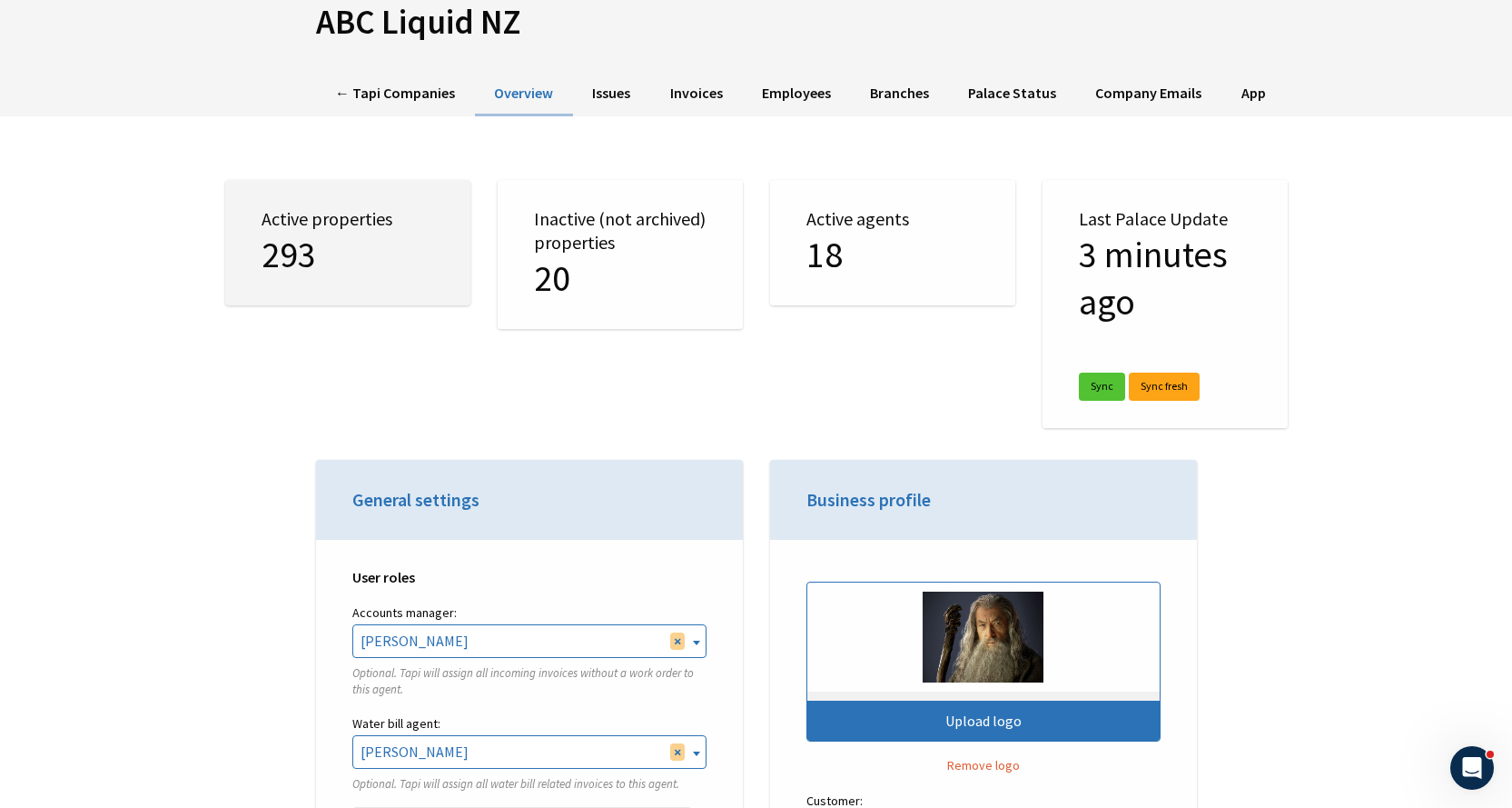
scroll to position [0, 0]
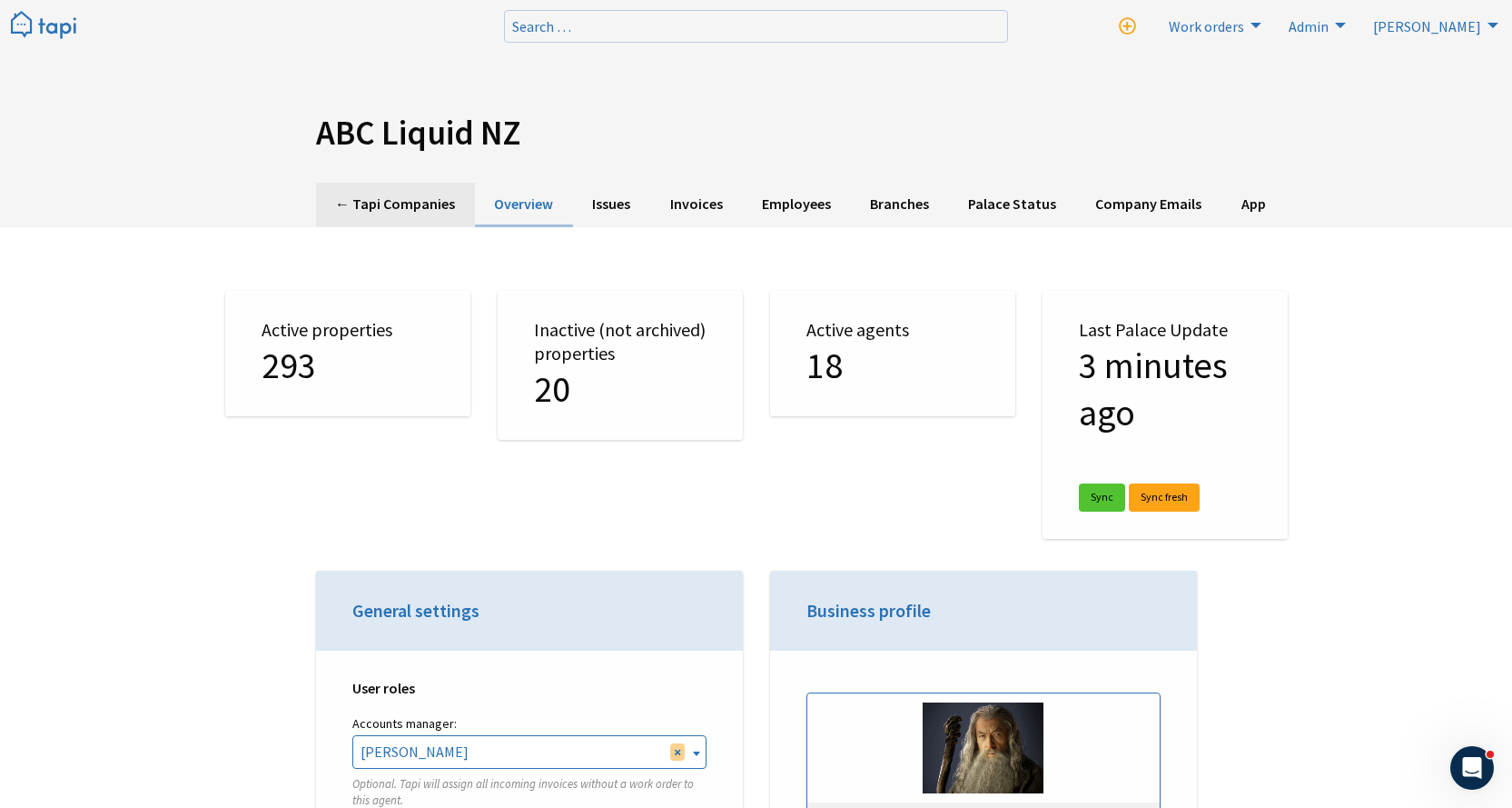
click at [373, 202] on link "← Tapi Companies" at bounding box center [395, 204] width 159 height 44
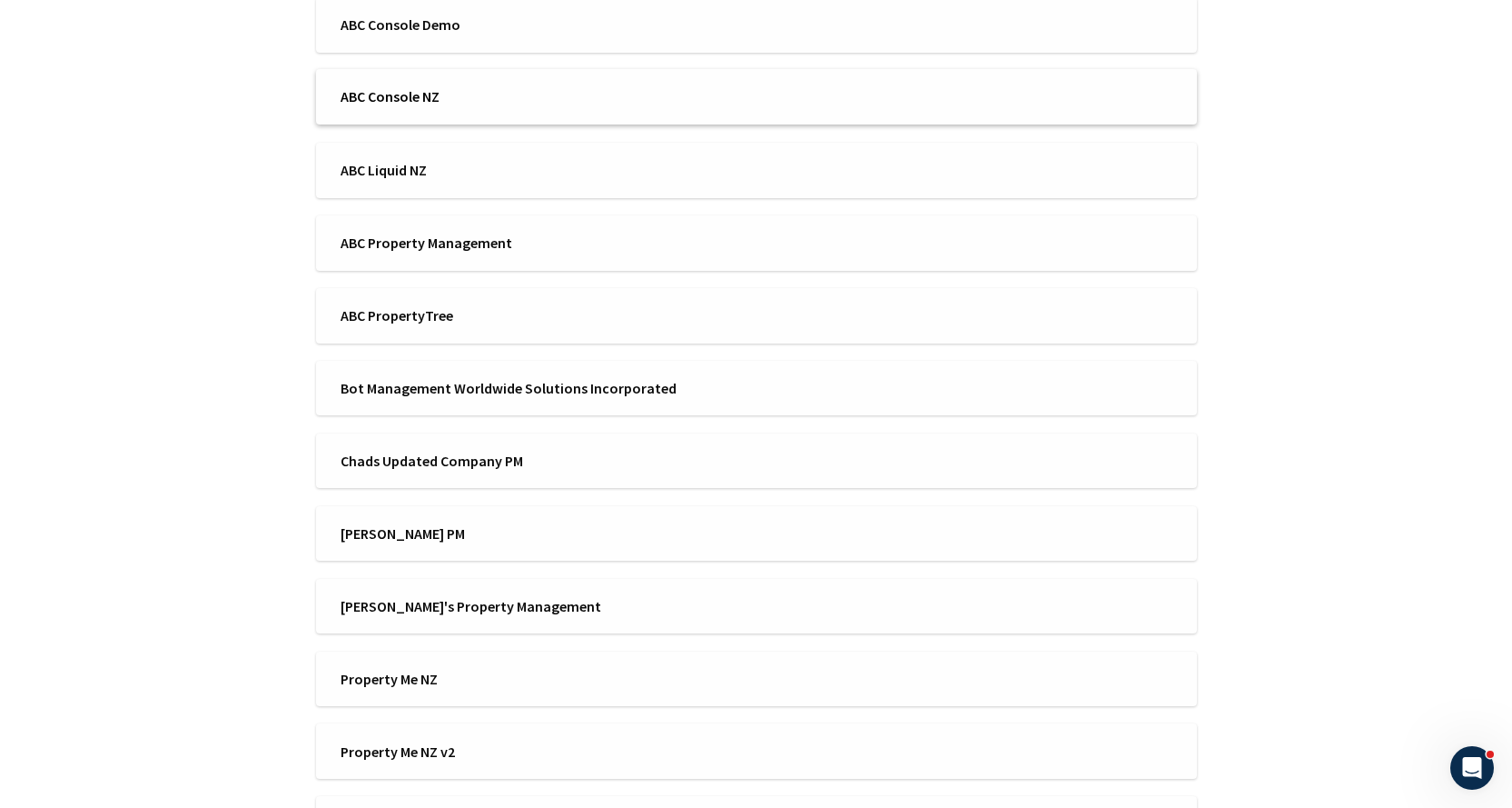
scroll to position [572, 0]
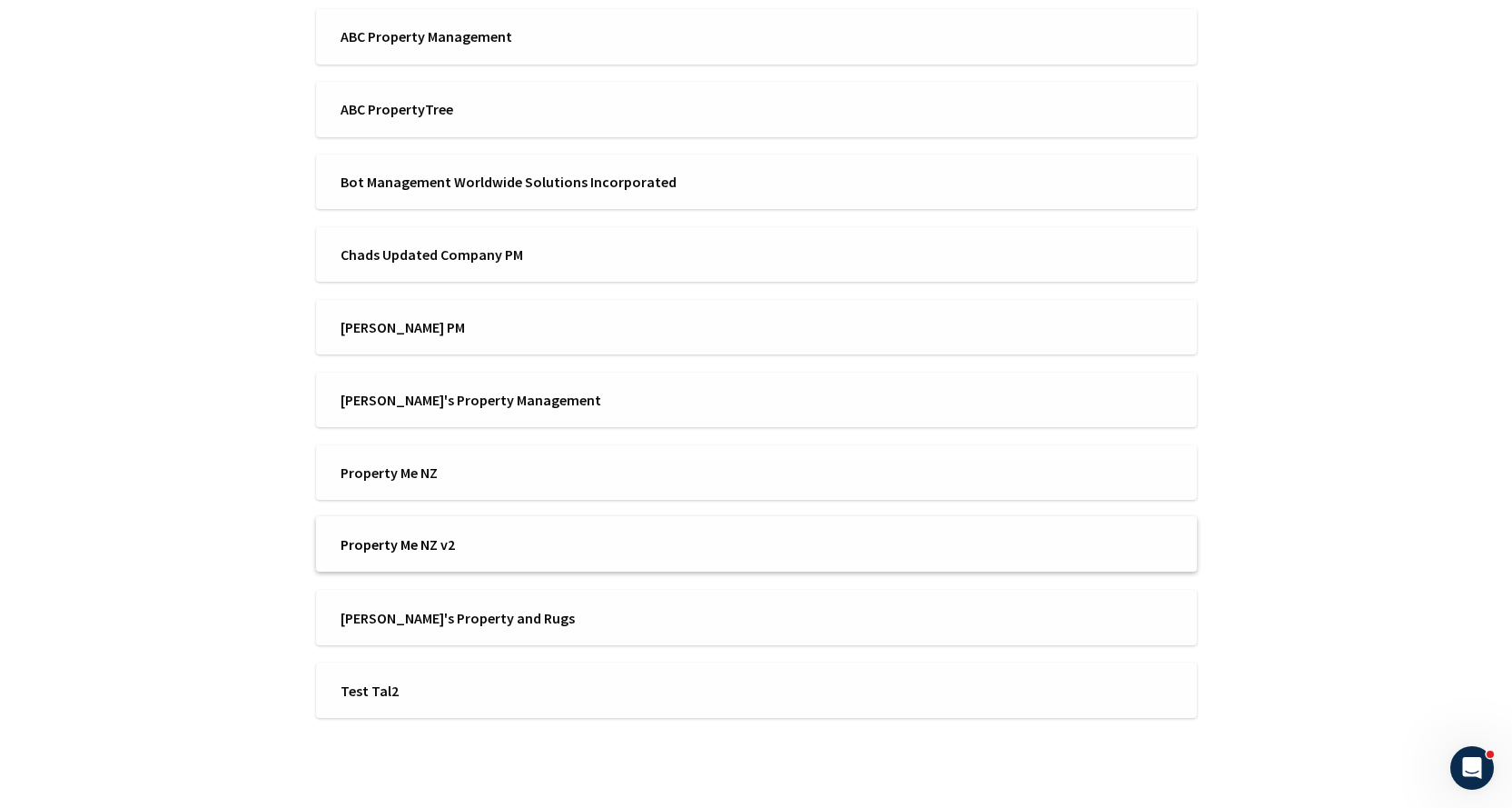
click at [476, 533] on li "Property Me NZ v2" at bounding box center [756, 544] width 881 height 56
